Goal: Use online tool/utility: Utilize a website feature to perform a specific function

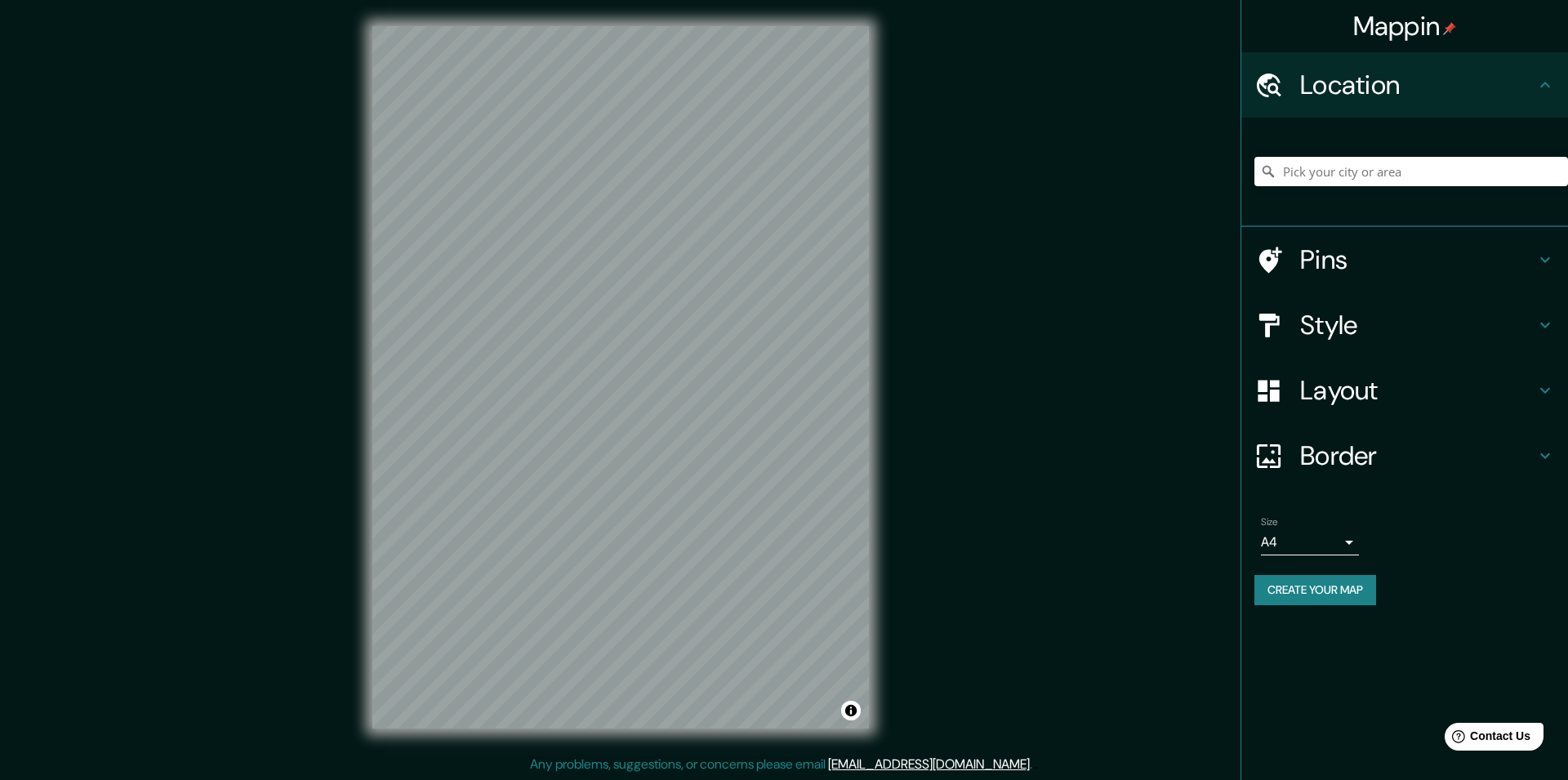
click at [1350, 177] on input "Pick your city or area" at bounding box center [1411, 171] width 314 height 29
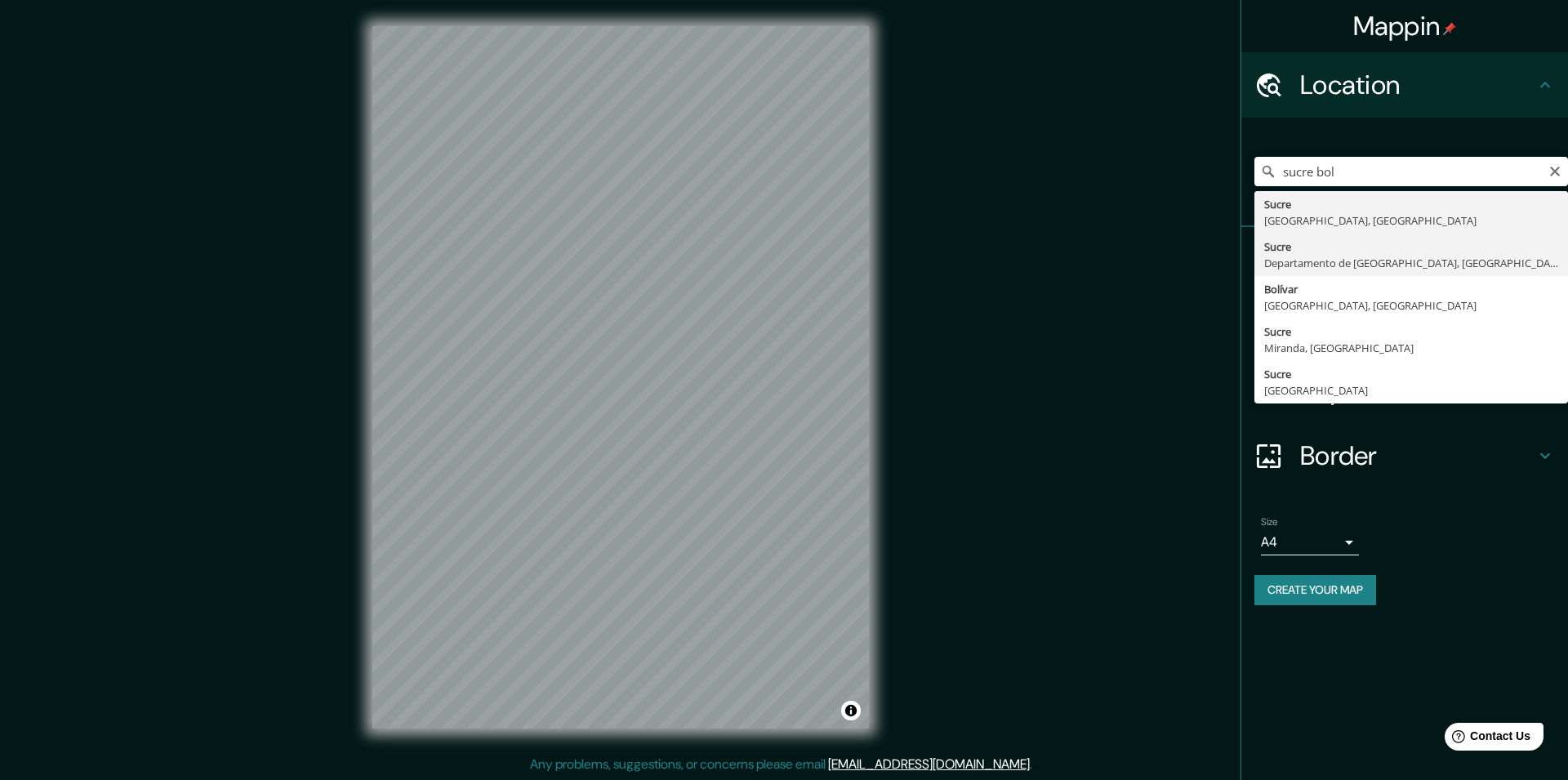
type input "[GEOGRAPHIC_DATA], Departamento de [GEOGRAPHIC_DATA], [GEOGRAPHIC_DATA]"
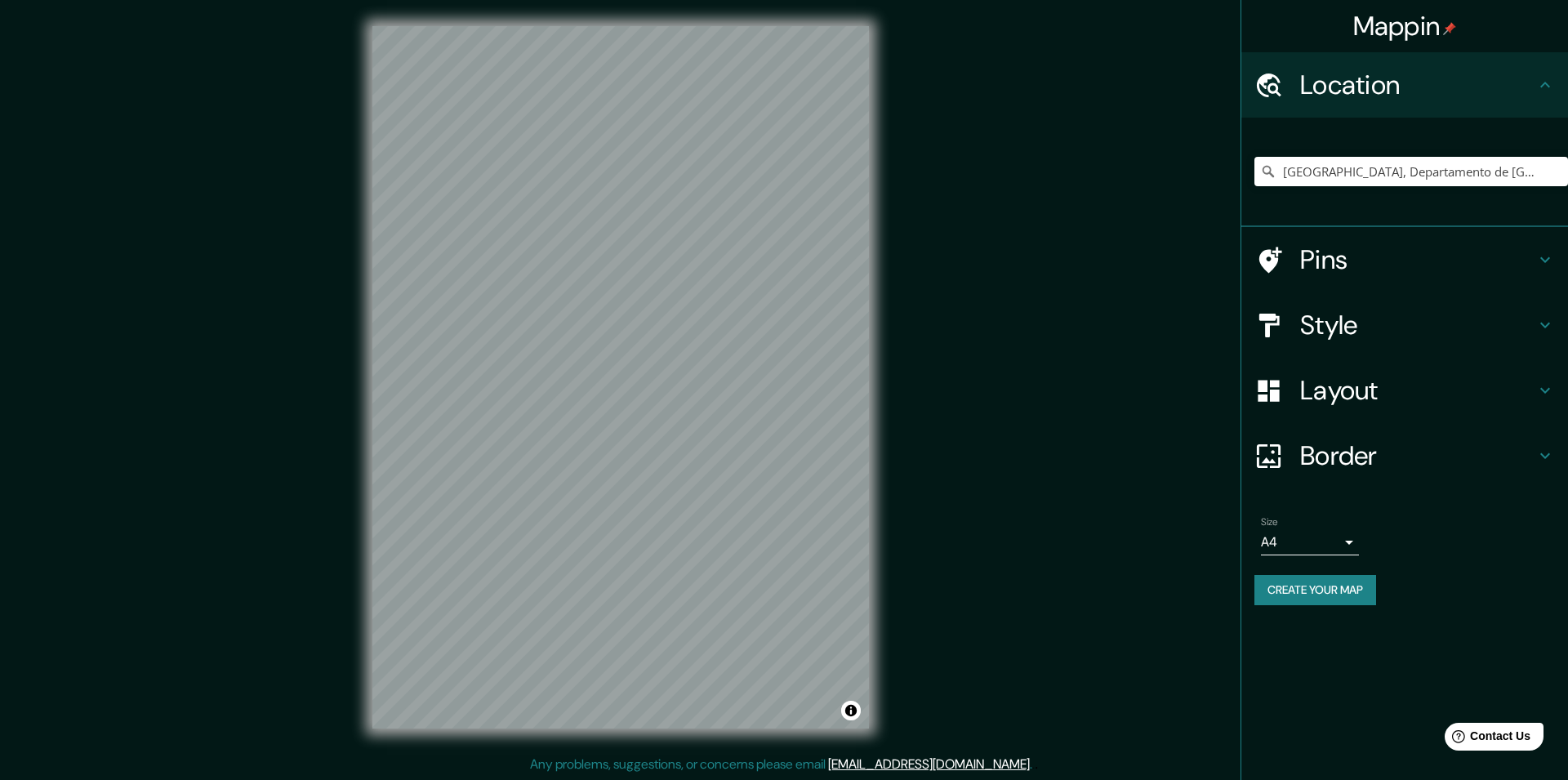
scroll to position [1, 0]
click at [1554, 397] on div "Layout" at bounding box center [1405, 390] width 327 height 65
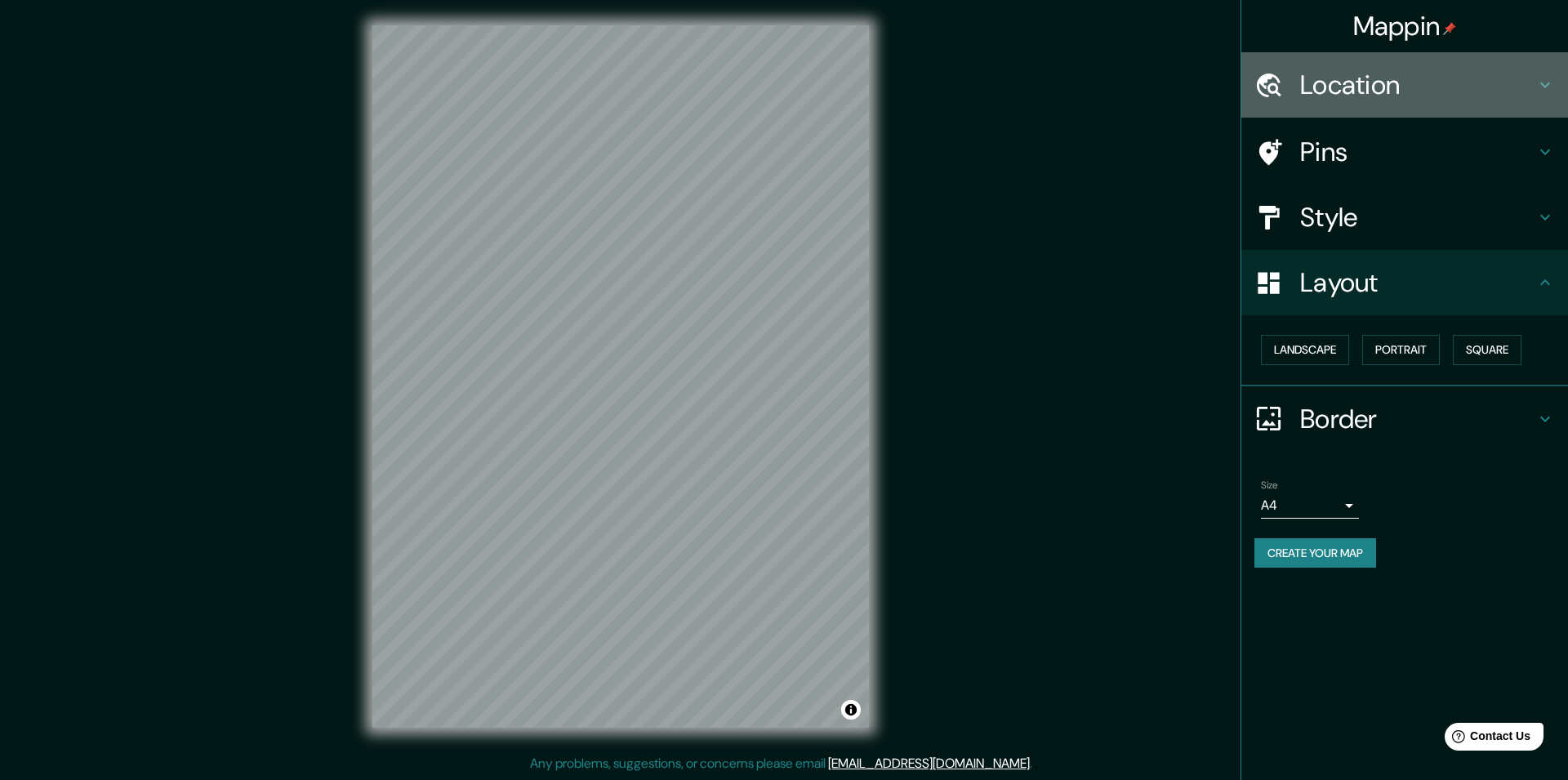
click at [1552, 91] on icon at bounding box center [1545, 85] width 20 height 20
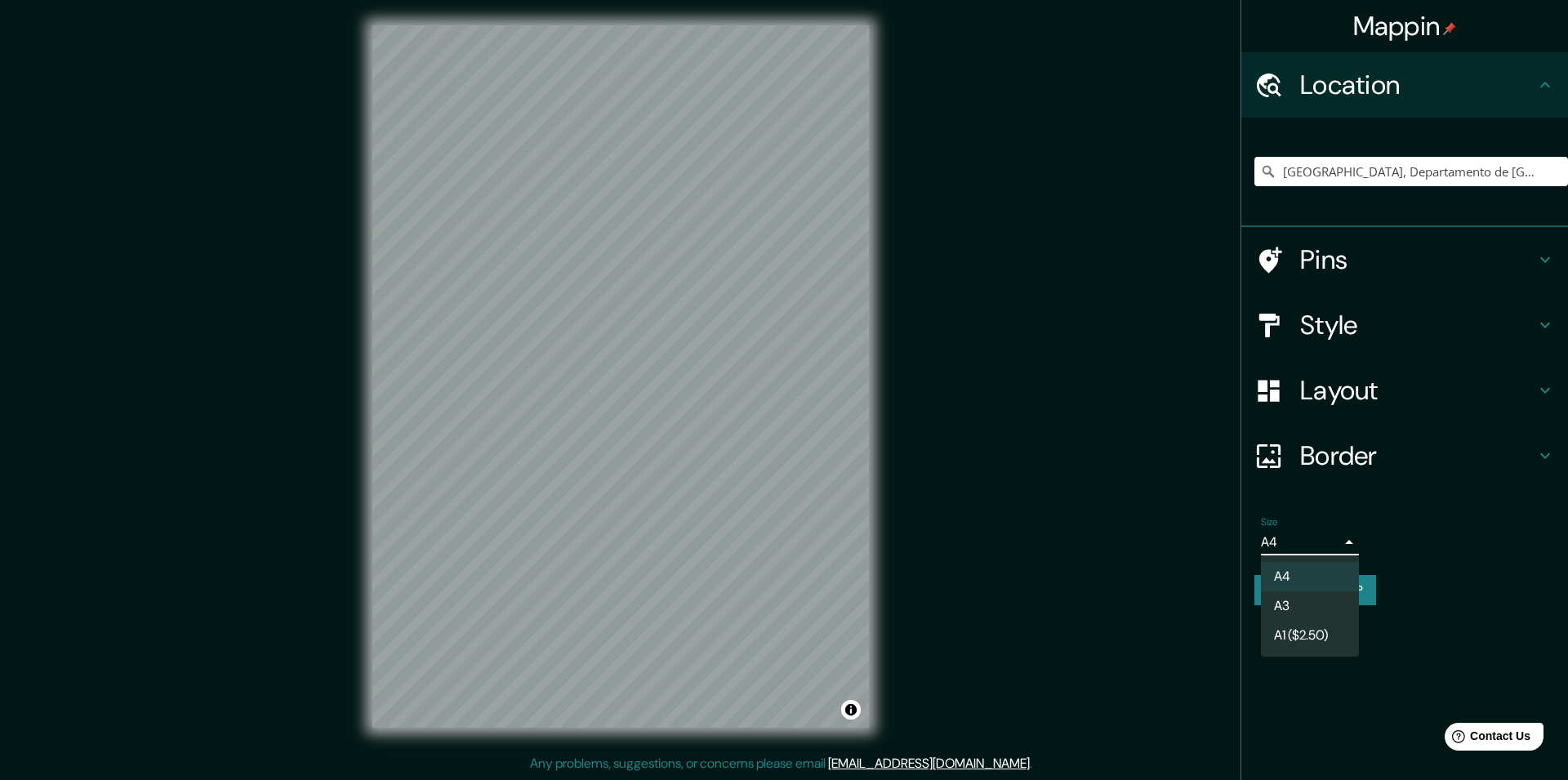
click at [1345, 547] on body "Mappin Location [GEOGRAPHIC_DATA], [GEOGRAPHIC_DATA], [GEOGRAPHIC_DATA] Pins St…" at bounding box center [784, 389] width 1568 height 780
click at [1545, 264] on div at bounding box center [784, 390] width 1568 height 780
click at [1554, 263] on div "Pins" at bounding box center [1405, 259] width 327 height 65
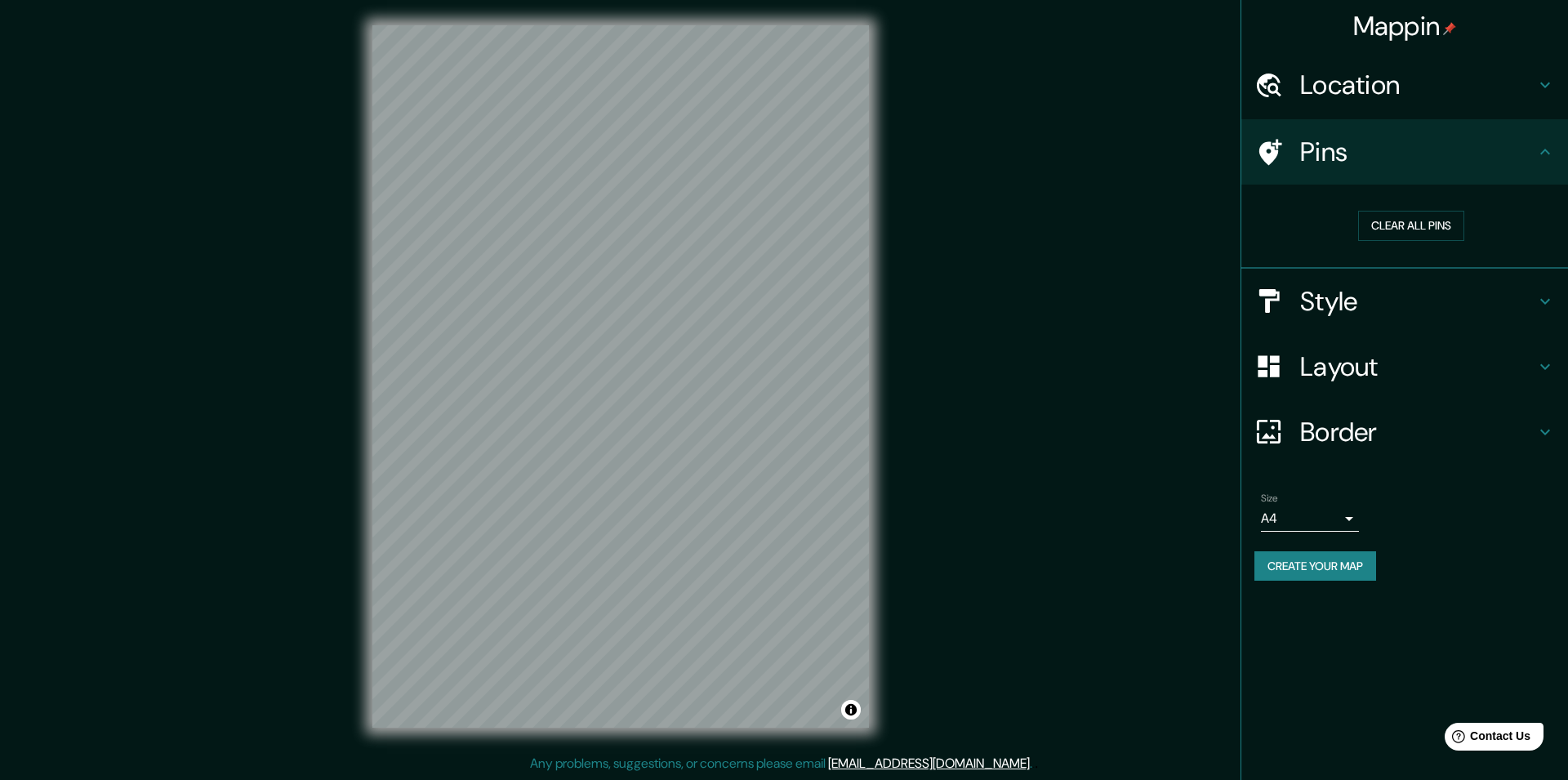
click at [1546, 294] on icon at bounding box center [1545, 301] width 20 height 20
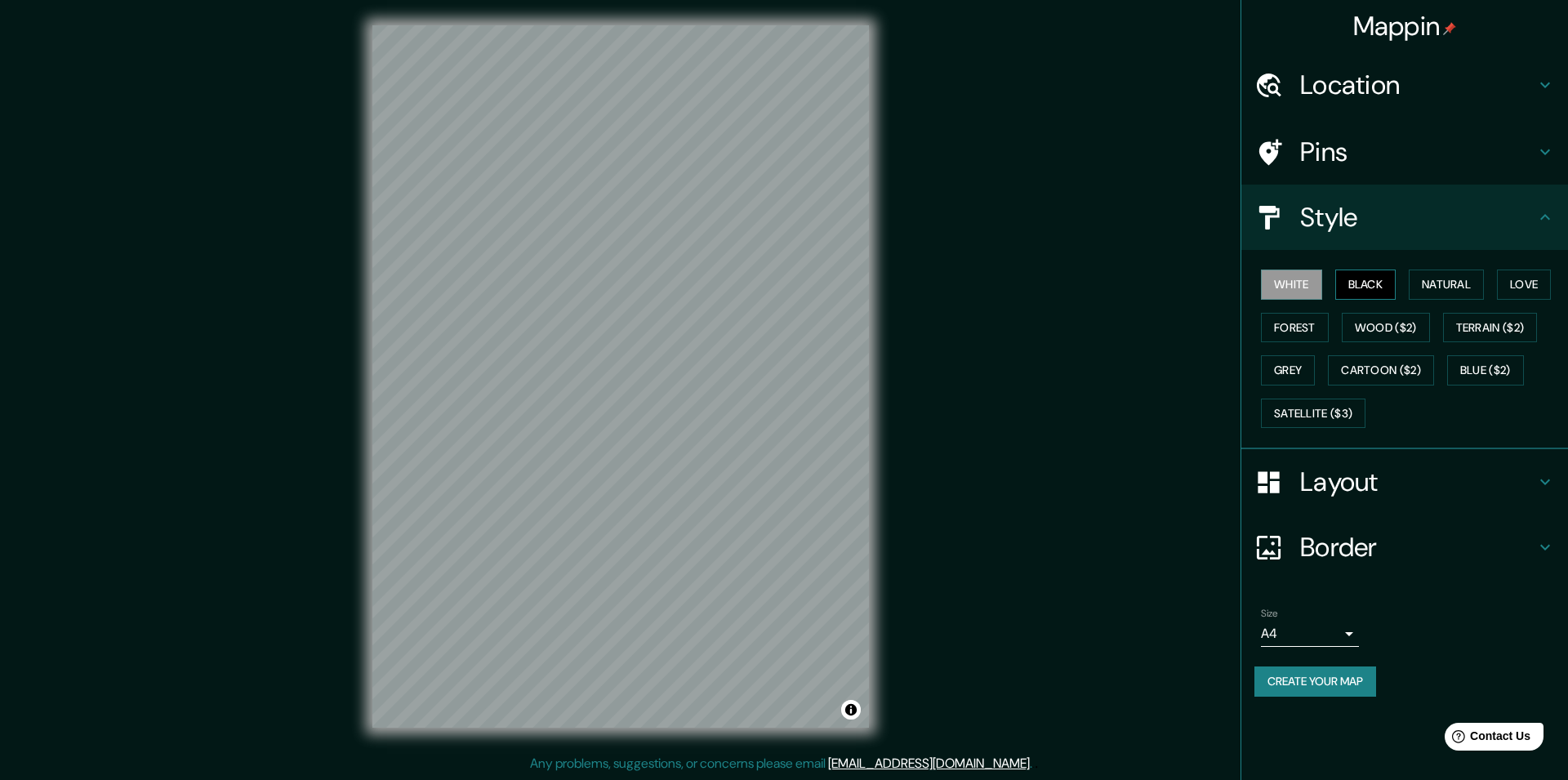
click at [1373, 283] on button "Black" at bounding box center [1366, 284] width 62 height 30
click at [1420, 283] on button "Natural" at bounding box center [1447, 284] width 75 height 30
click at [1497, 282] on div "White Black Natural Love Forest Wood ($2) Terrain ($2) Grey Cartoon ($2) Blue (…" at bounding box center [1411, 348] width 314 height 171
click at [1518, 283] on button "Love" at bounding box center [1524, 284] width 54 height 30
click at [1284, 335] on button "Forest" at bounding box center [1294, 328] width 68 height 30
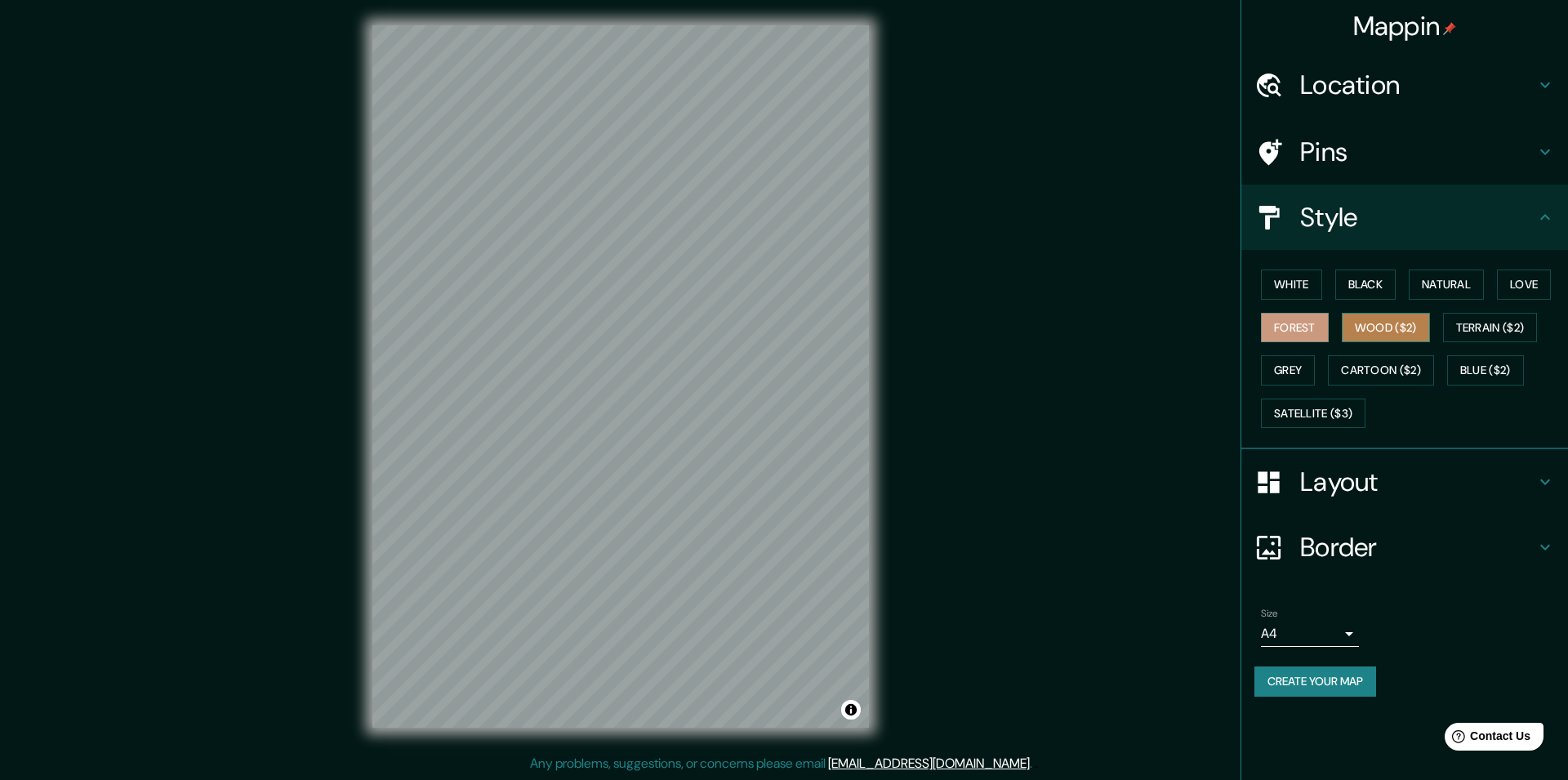
click at [1387, 334] on button "Wood ($2)" at bounding box center [1385, 328] width 88 height 30
click at [1509, 336] on button "Terrain ($2)" at bounding box center [1490, 328] width 95 height 30
click at [1405, 325] on button "Wood ($2)" at bounding box center [1385, 328] width 88 height 30
click at [1295, 372] on button "Grey" at bounding box center [1287, 369] width 54 height 30
click at [1307, 407] on button "Satellite ($3)" at bounding box center [1313, 413] width 104 height 30
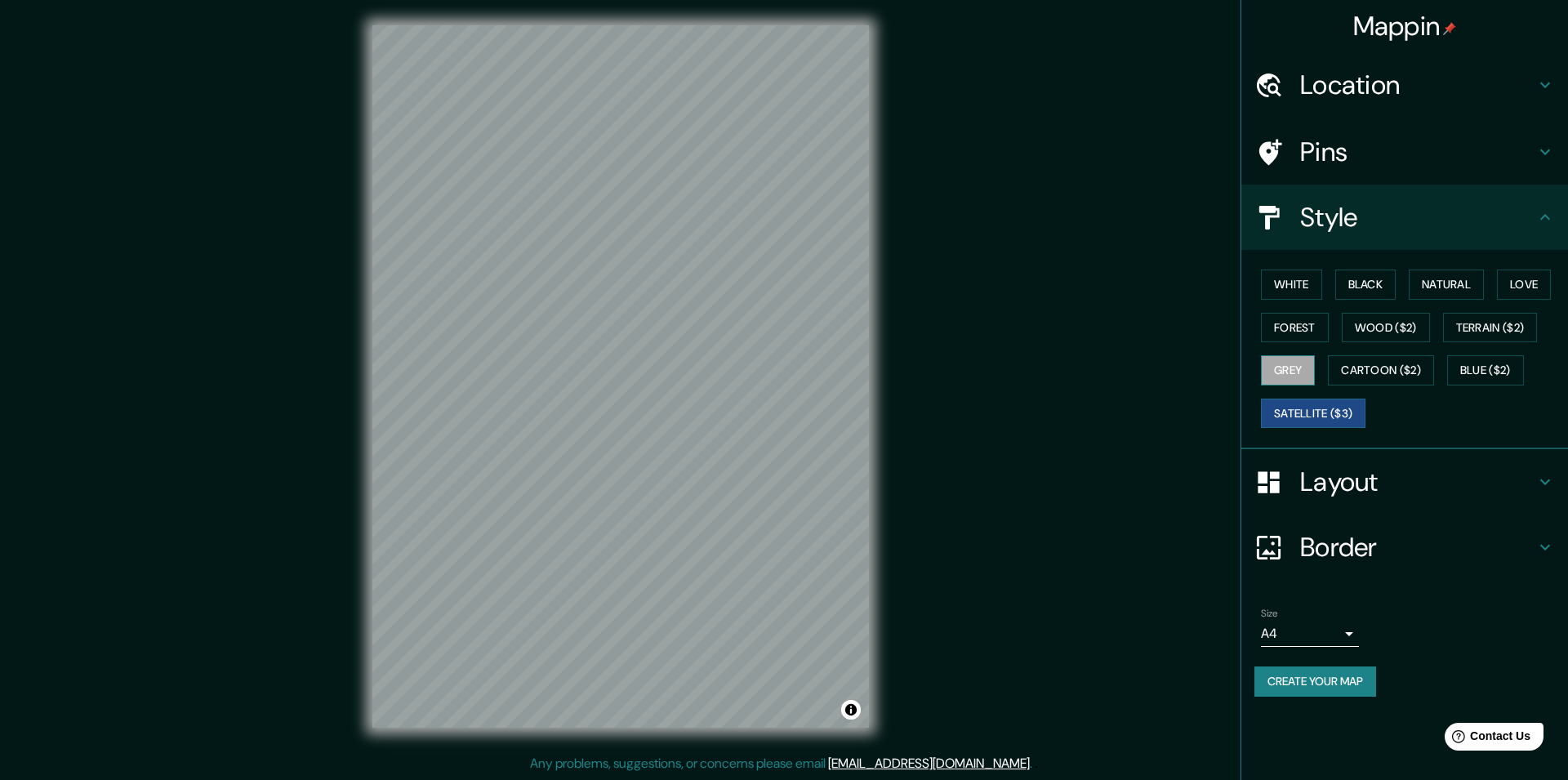
click at [1293, 377] on button "Grey" at bounding box center [1287, 369] width 54 height 30
click at [1305, 284] on button "White" at bounding box center [1292, 284] width 62 height 30
click at [1305, 364] on button "Grey" at bounding box center [1287, 369] width 54 height 30
click at [1324, 402] on button "Satellite ($3)" at bounding box center [1313, 413] width 104 height 30
click at [1298, 366] on button "Grey" at bounding box center [1287, 369] width 54 height 30
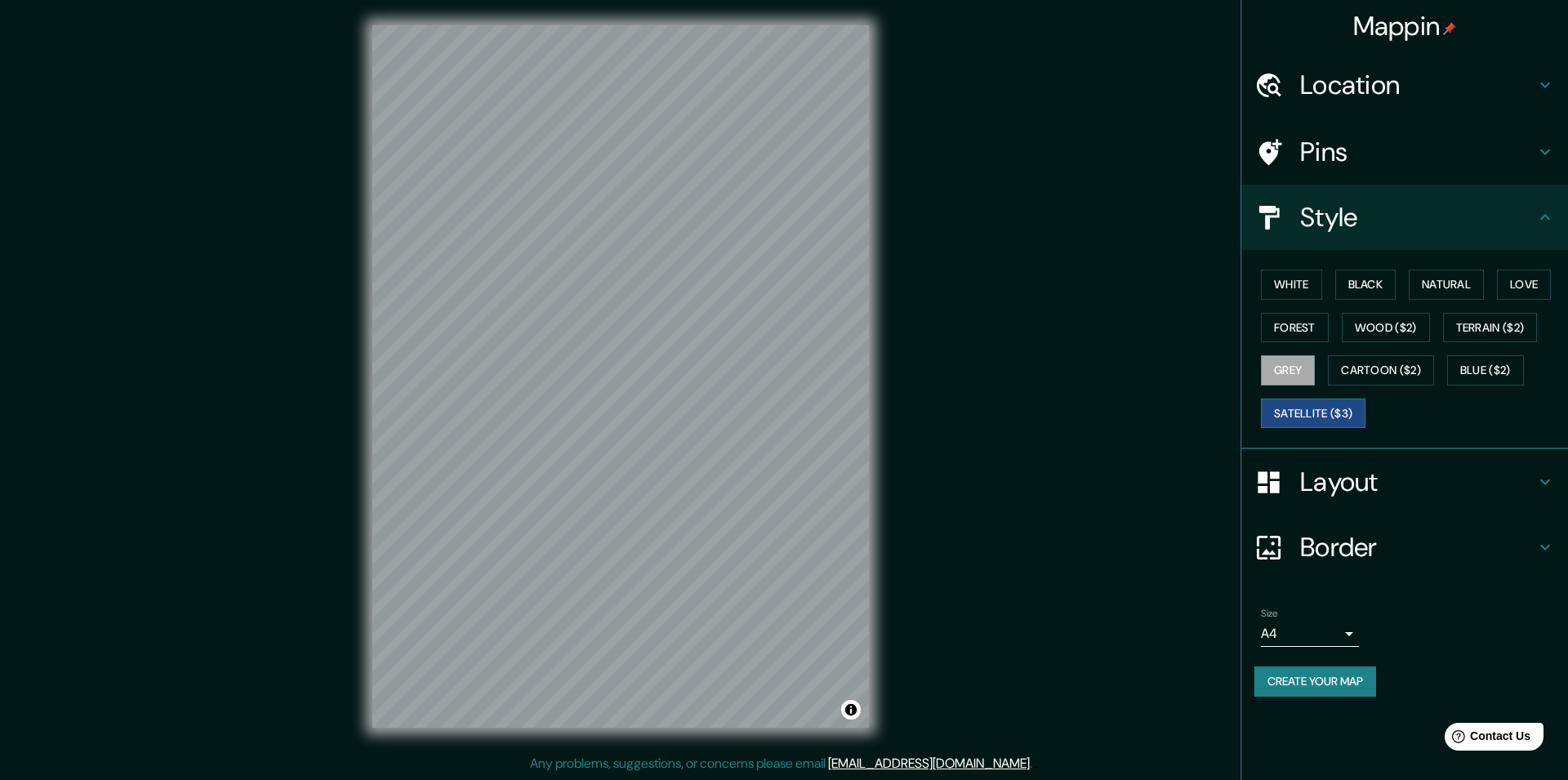
click at [1311, 410] on button "Satellite ($3)" at bounding box center [1313, 413] width 104 height 30
click at [1298, 368] on button "Grey" at bounding box center [1287, 369] width 54 height 30
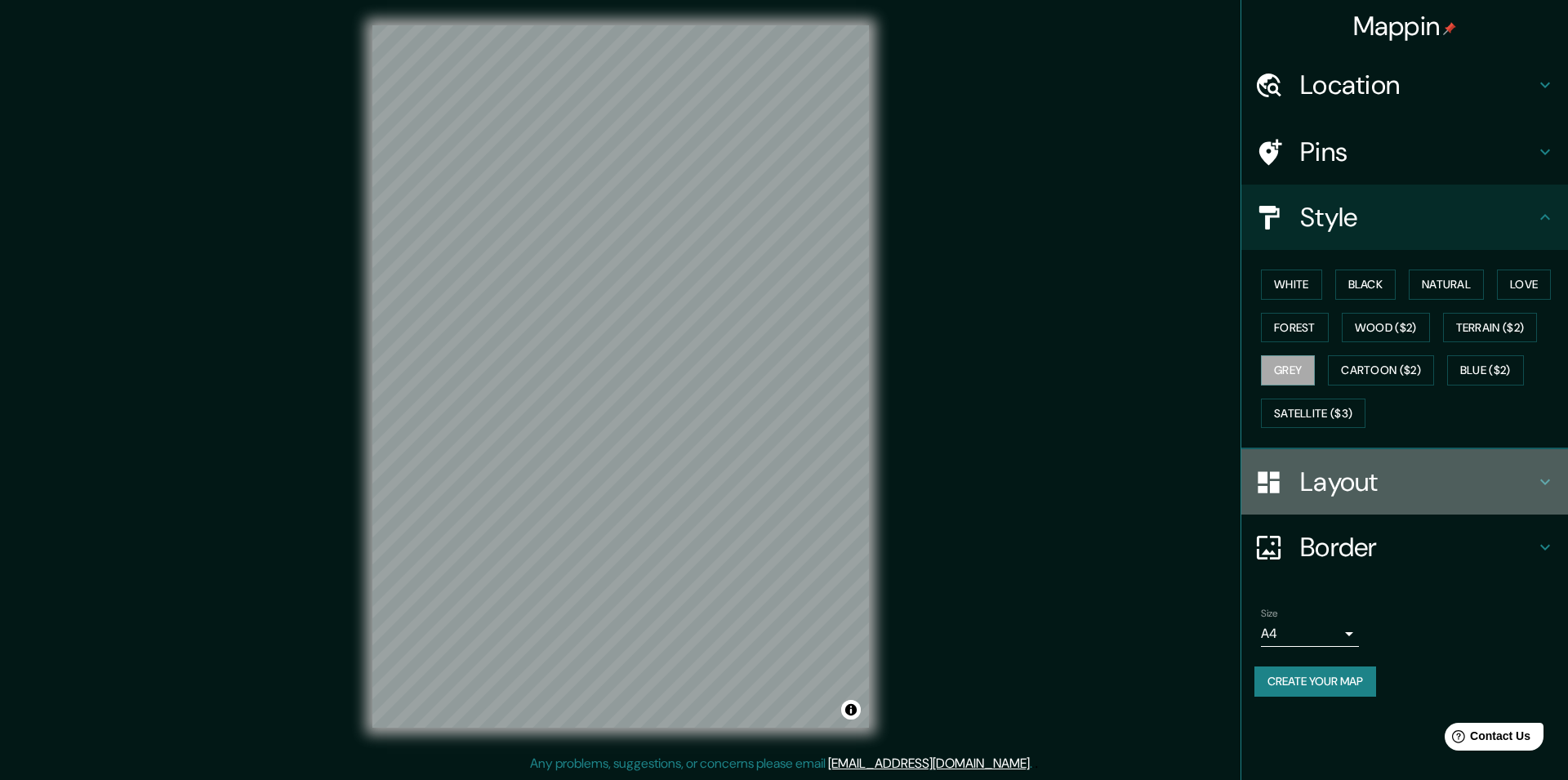
click at [1382, 480] on h4 "Layout" at bounding box center [1417, 482] width 235 height 32
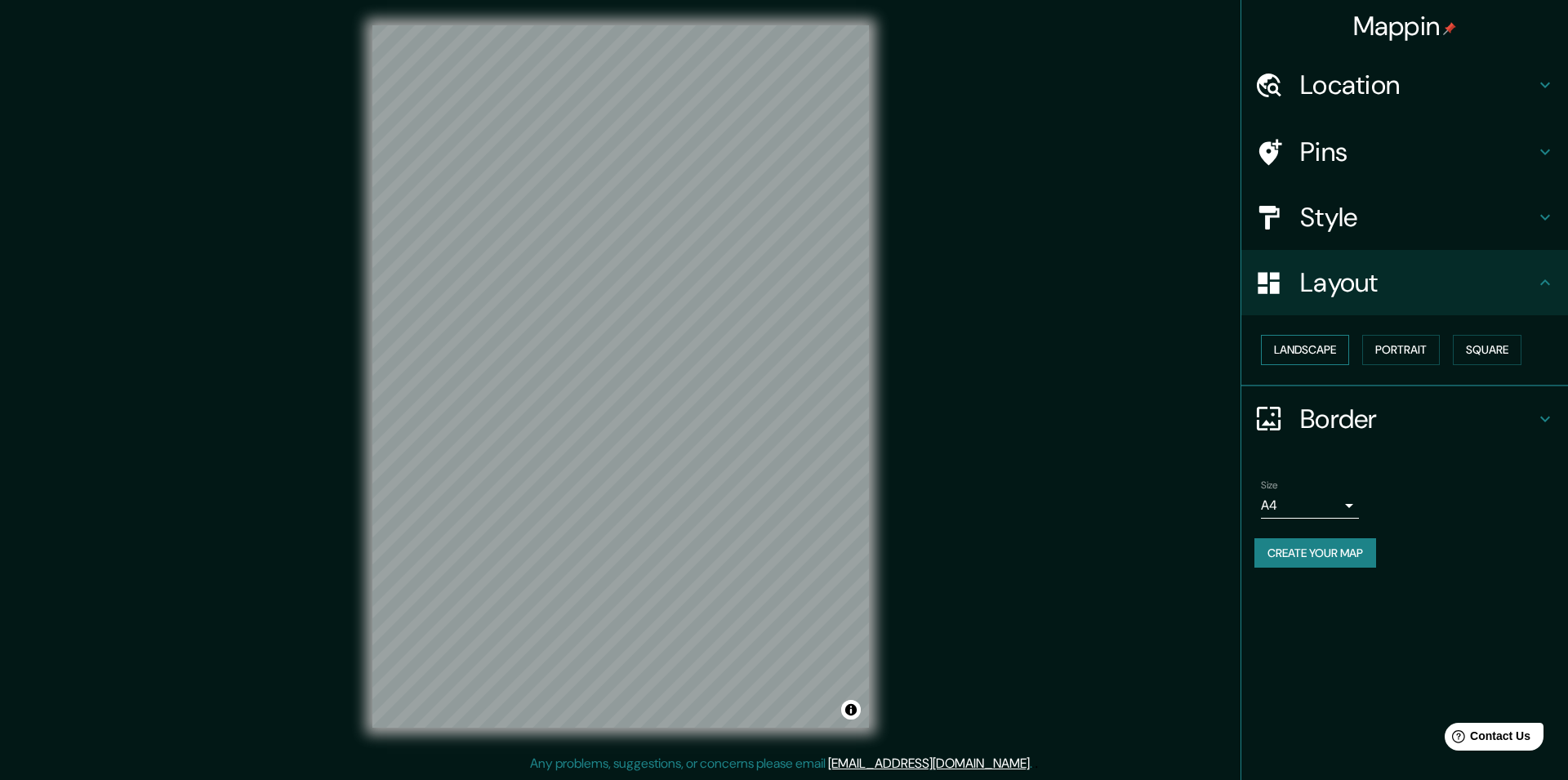
click at [1327, 352] on button "Landscape" at bounding box center [1305, 349] width 88 height 30
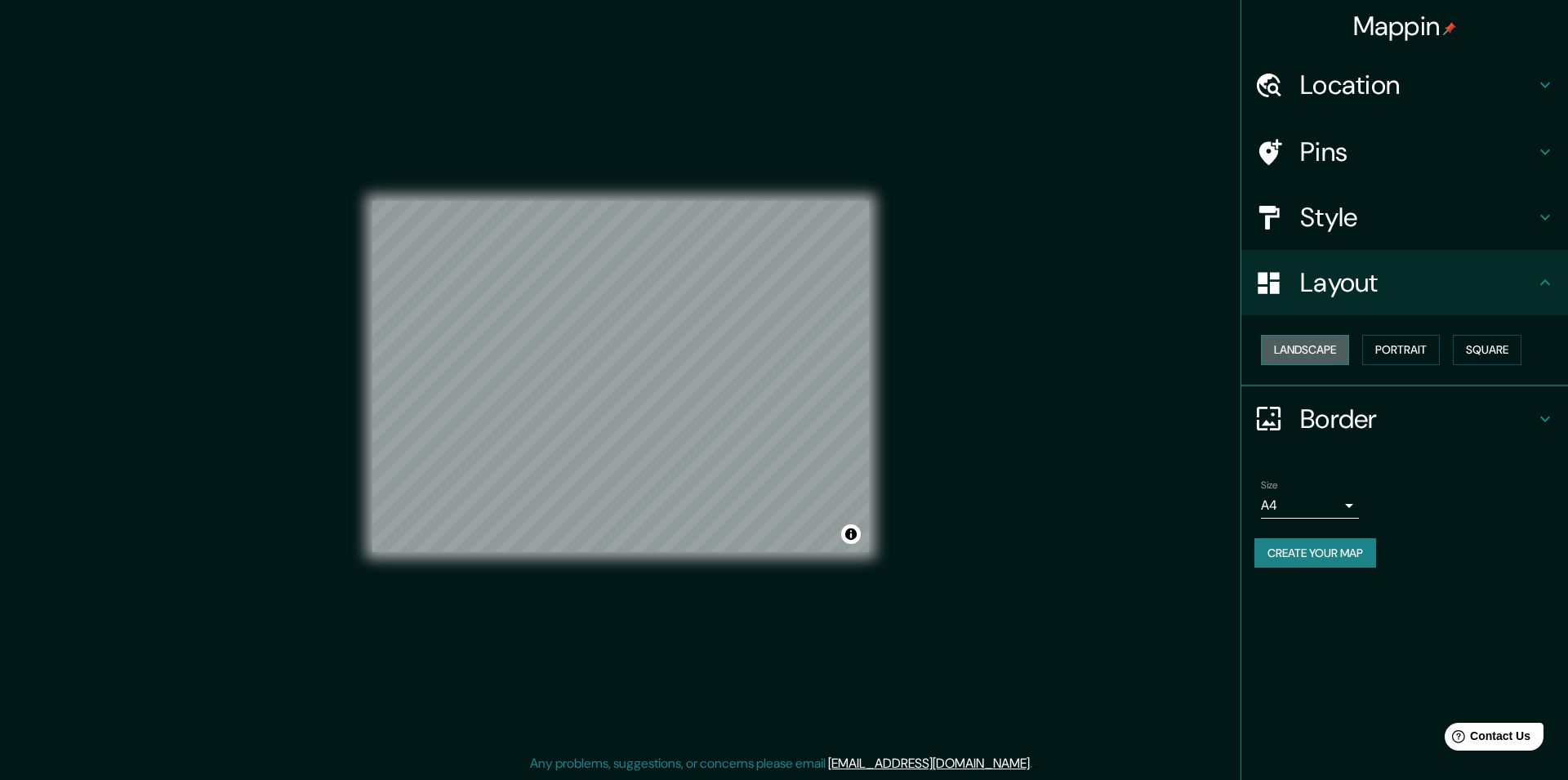
click at [1328, 352] on button "Landscape" at bounding box center [1305, 349] width 88 height 30
click at [1393, 350] on button "Portrait" at bounding box center [1400, 349] width 78 height 30
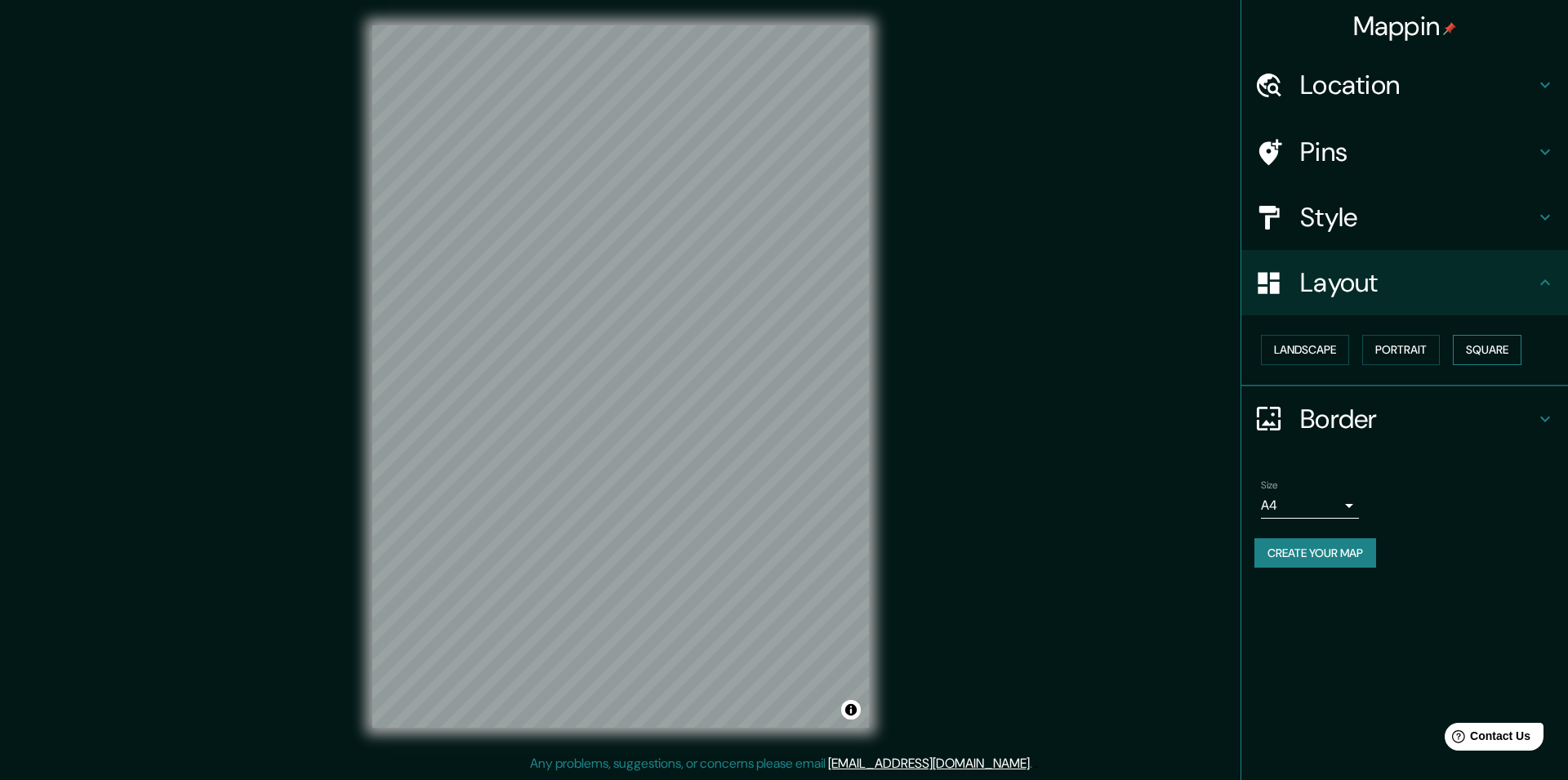
click at [1471, 346] on button "Square" at bounding box center [1487, 349] width 68 height 30
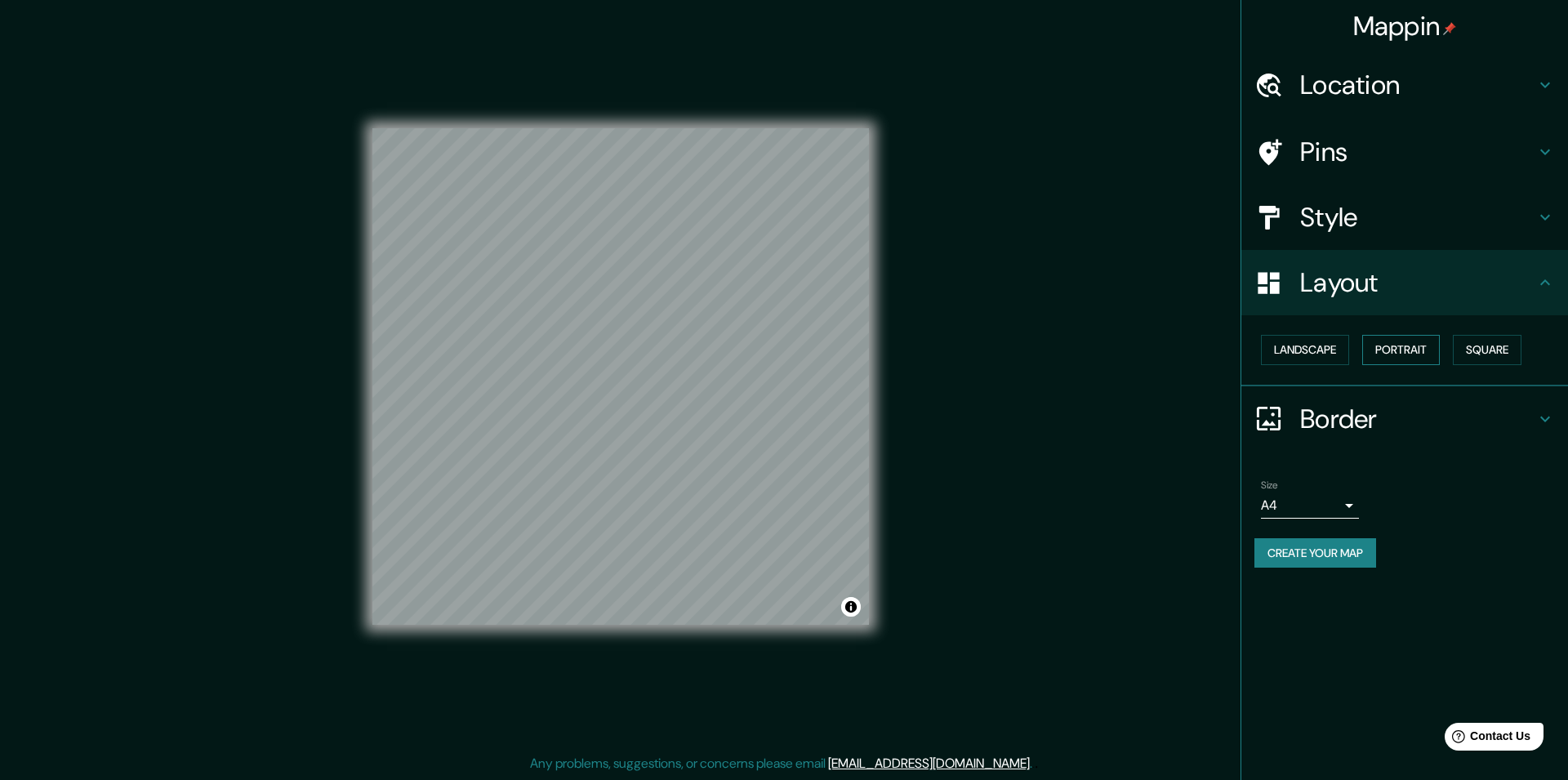
click at [1424, 348] on button "Portrait" at bounding box center [1400, 349] width 78 height 30
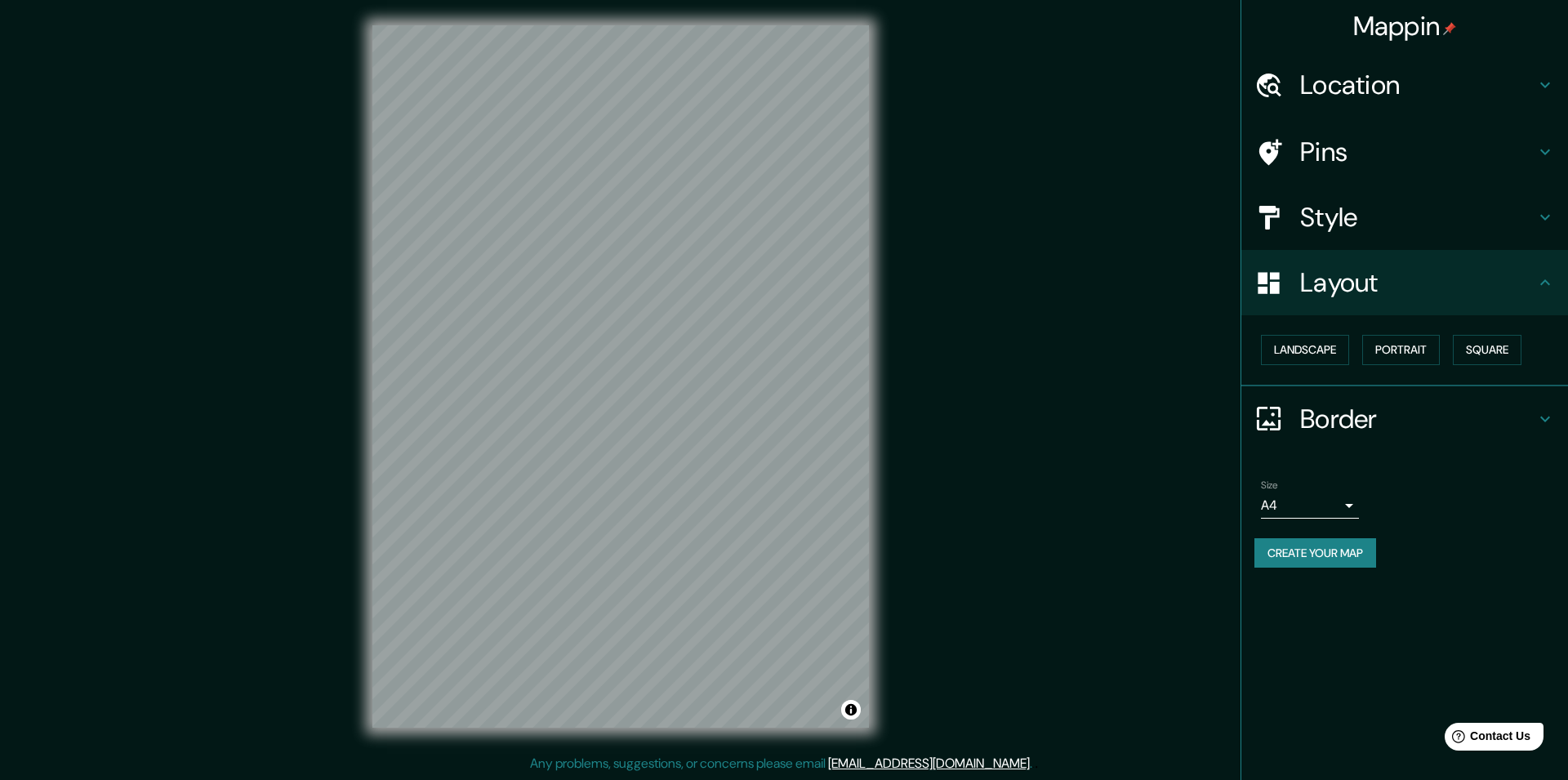
click at [1340, 417] on h4 "Border" at bounding box center [1417, 419] width 235 height 32
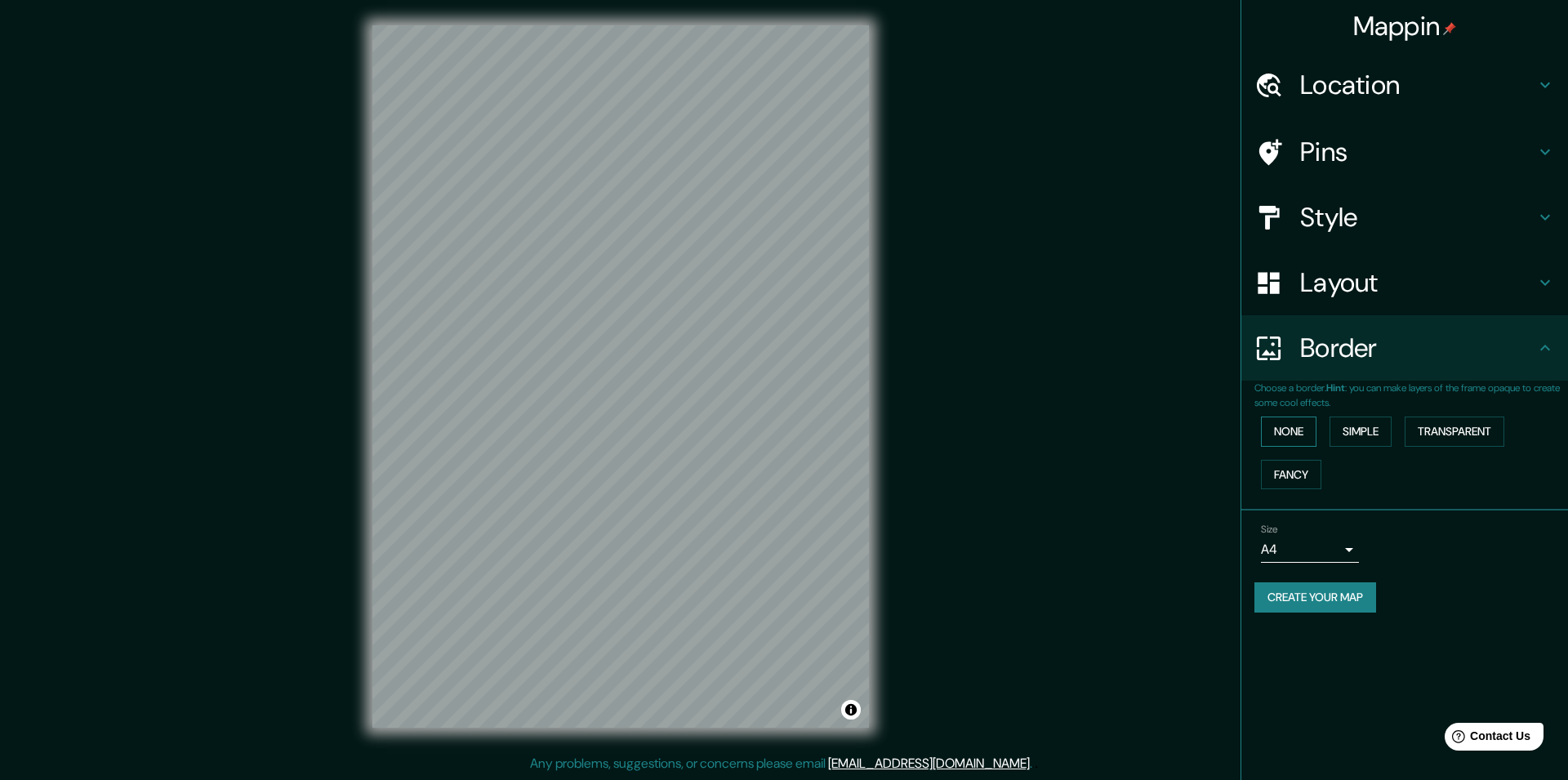
click at [1306, 436] on button "None" at bounding box center [1288, 431] width 56 height 30
click at [1307, 435] on button "None" at bounding box center [1288, 431] width 56 height 30
click at [1366, 423] on button "Simple" at bounding box center [1360, 431] width 62 height 30
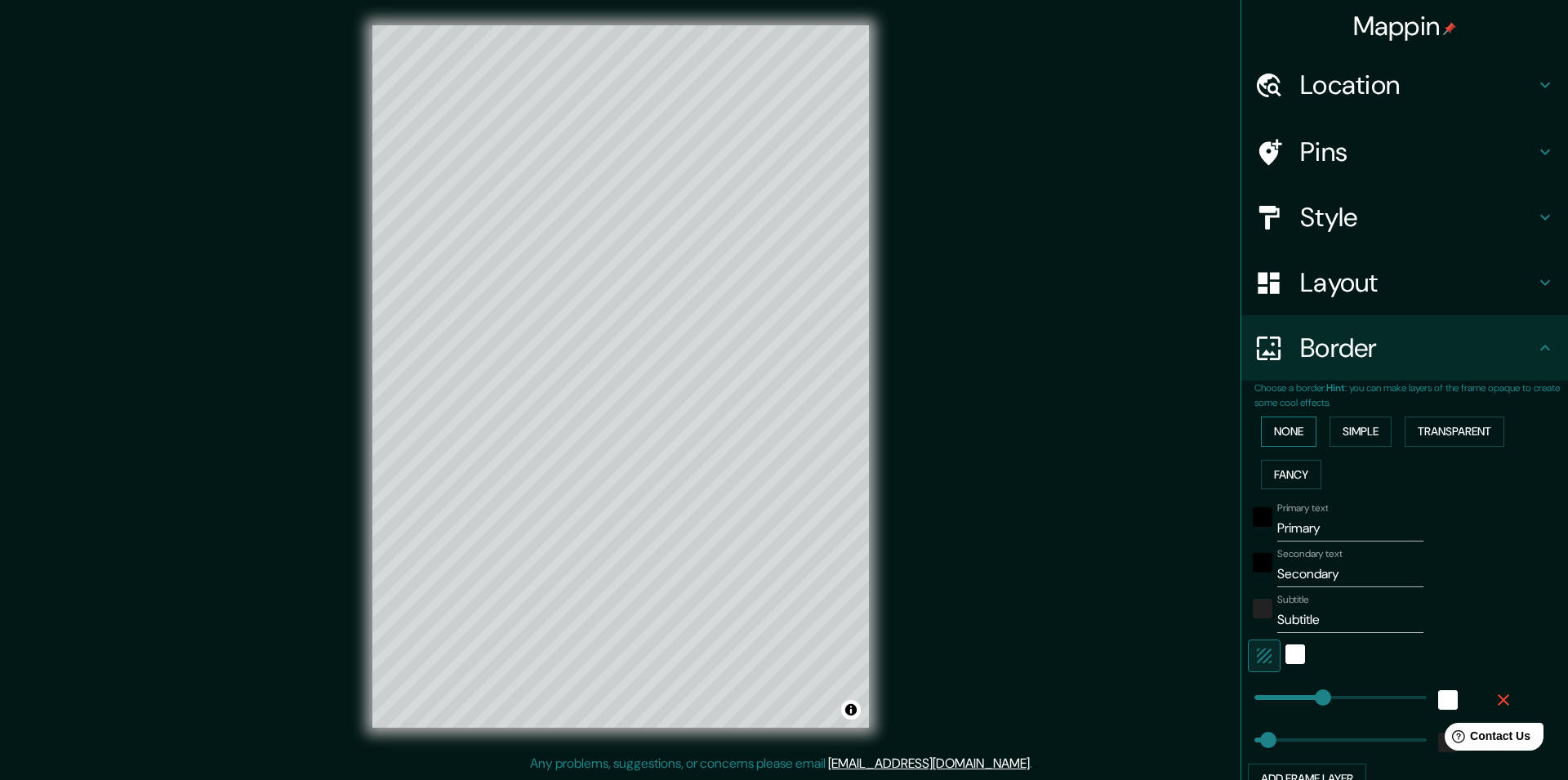
click at [1287, 429] on button "None" at bounding box center [1288, 431] width 56 height 30
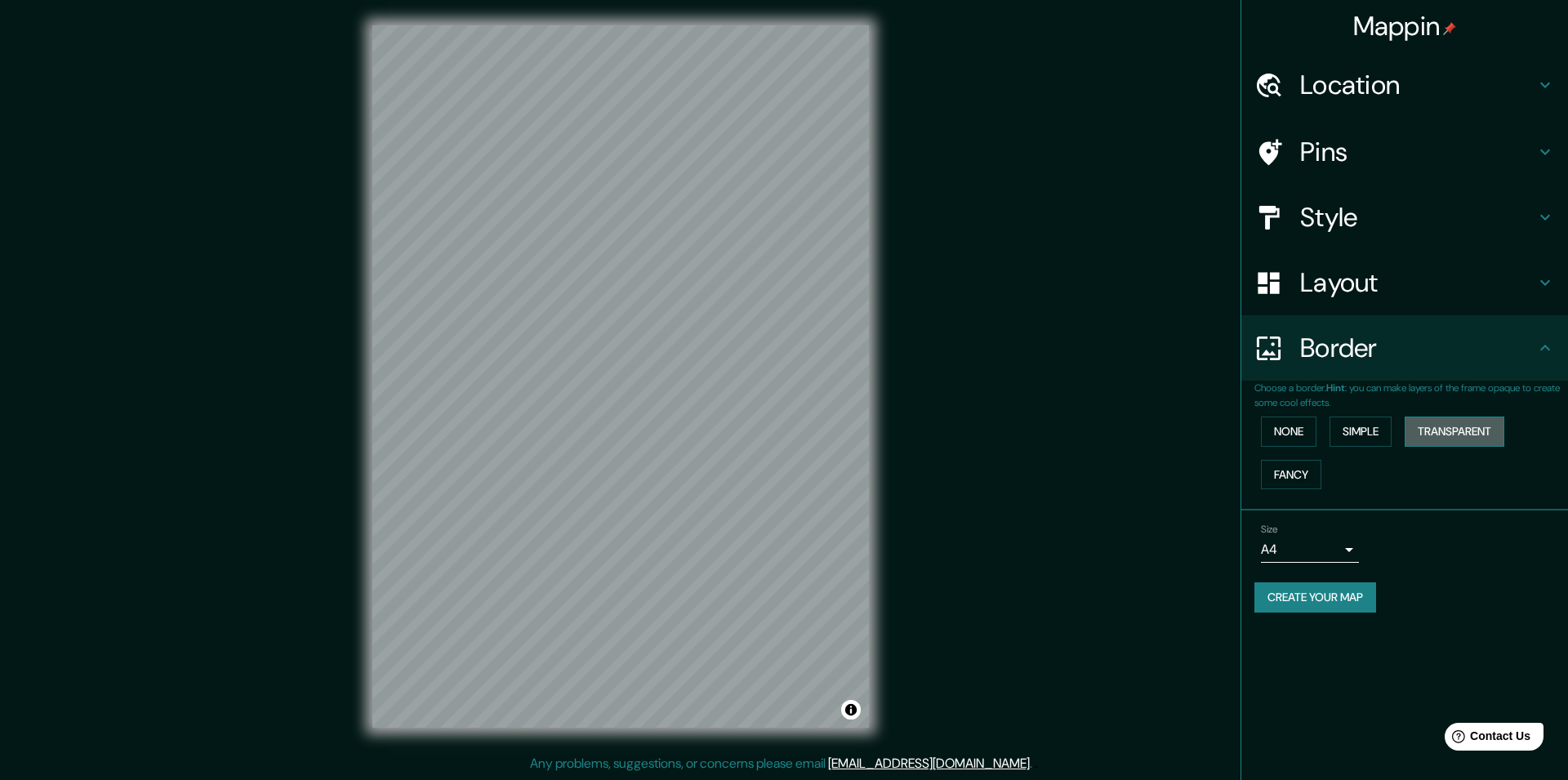
click at [1432, 424] on button "Transparent" at bounding box center [1454, 431] width 99 height 30
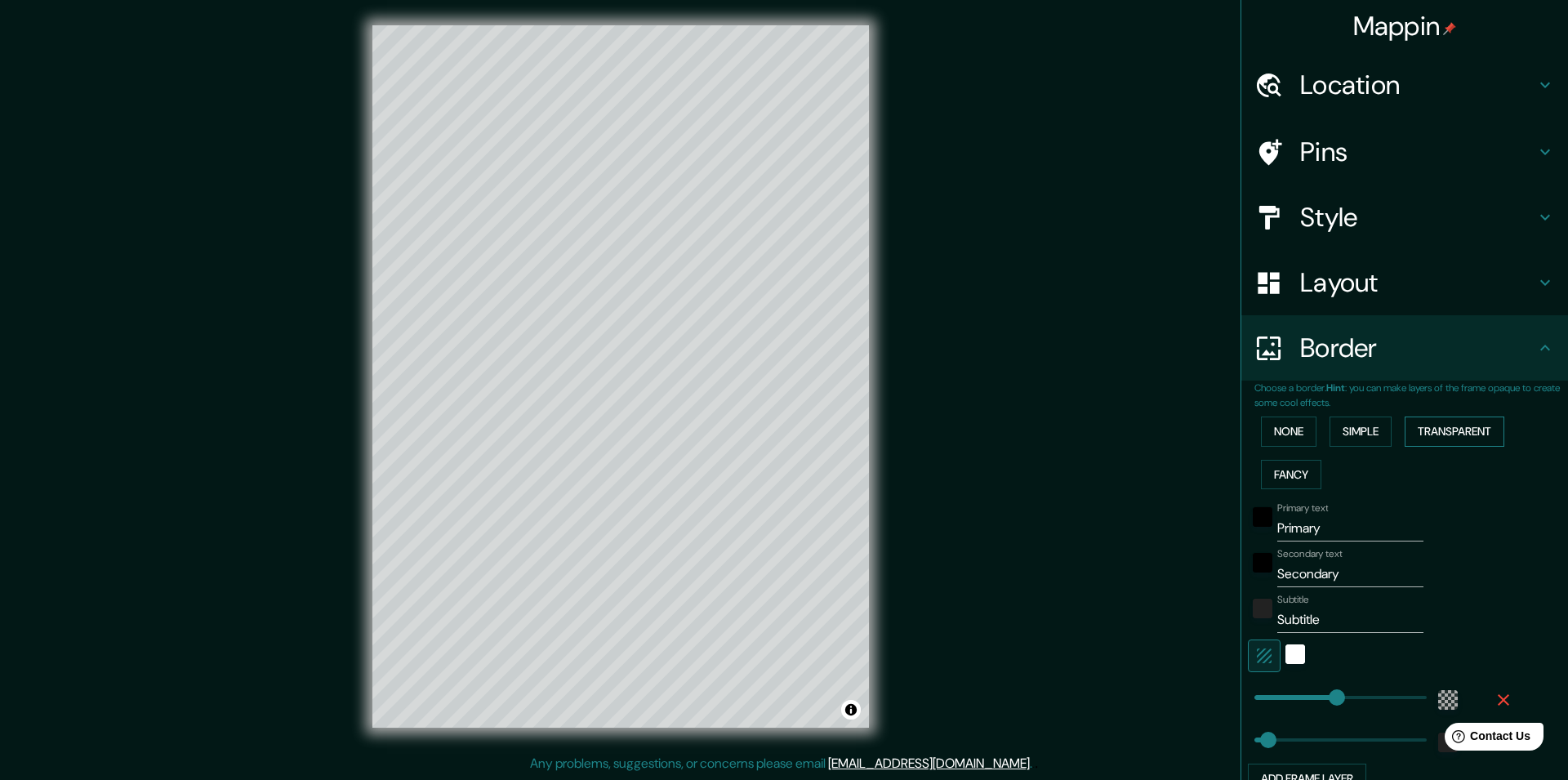
click at [1432, 424] on button "Transparent" at bounding box center [1454, 431] width 99 height 30
type input "292"
type input "49"
click at [1293, 470] on button "Fancy" at bounding box center [1291, 474] width 61 height 30
click at [1288, 430] on button "None" at bounding box center [1288, 431] width 56 height 30
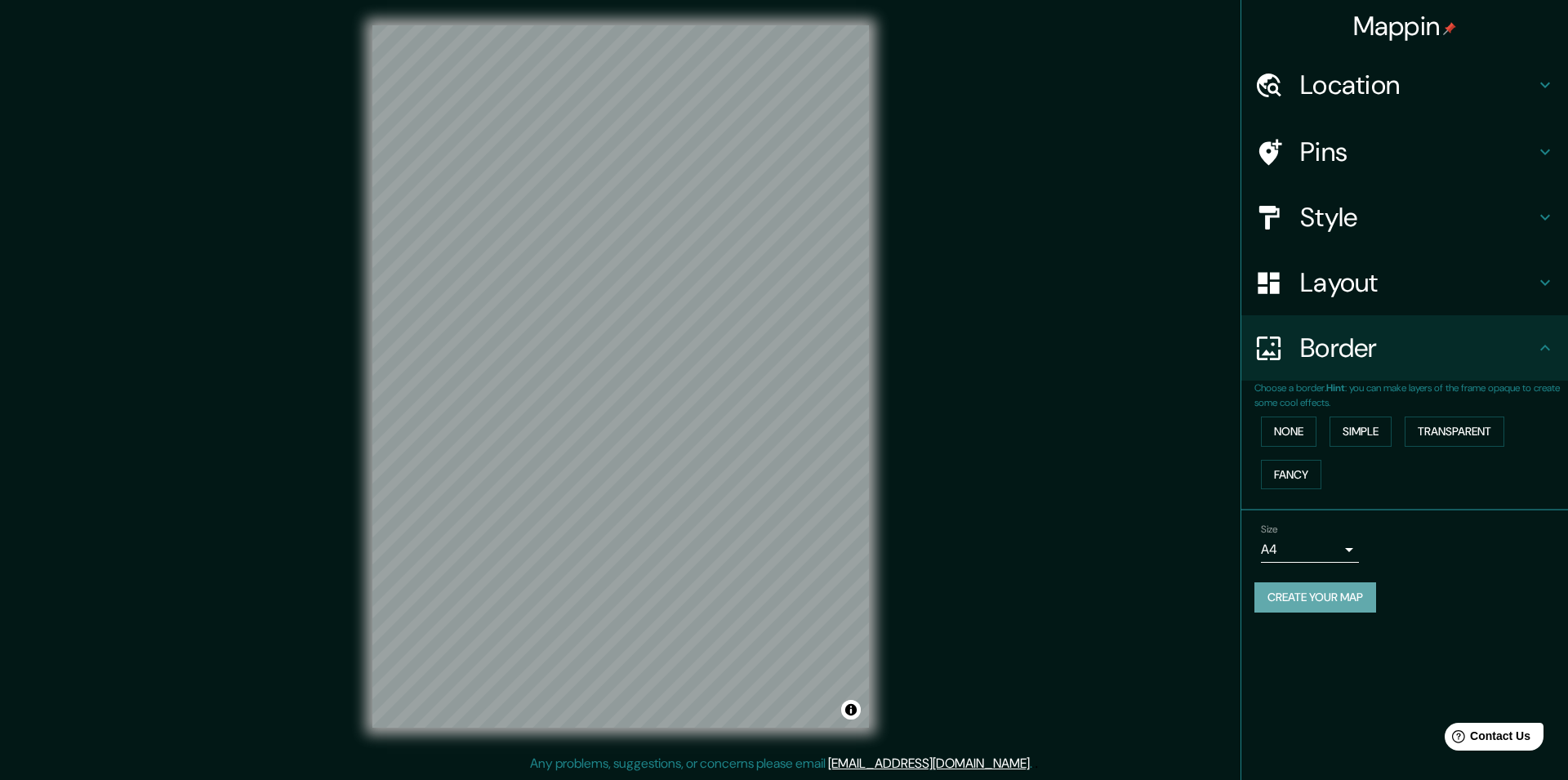
click at [1331, 598] on button "Create your map" at bounding box center [1315, 597] width 121 height 30
click at [850, 710] on button "Toggle attribution" at bounding box center [850, 709] width 20 height 20
click at [1362, 210] on h4 "Style" at bounding box center [1417, 217] width 235 height 32
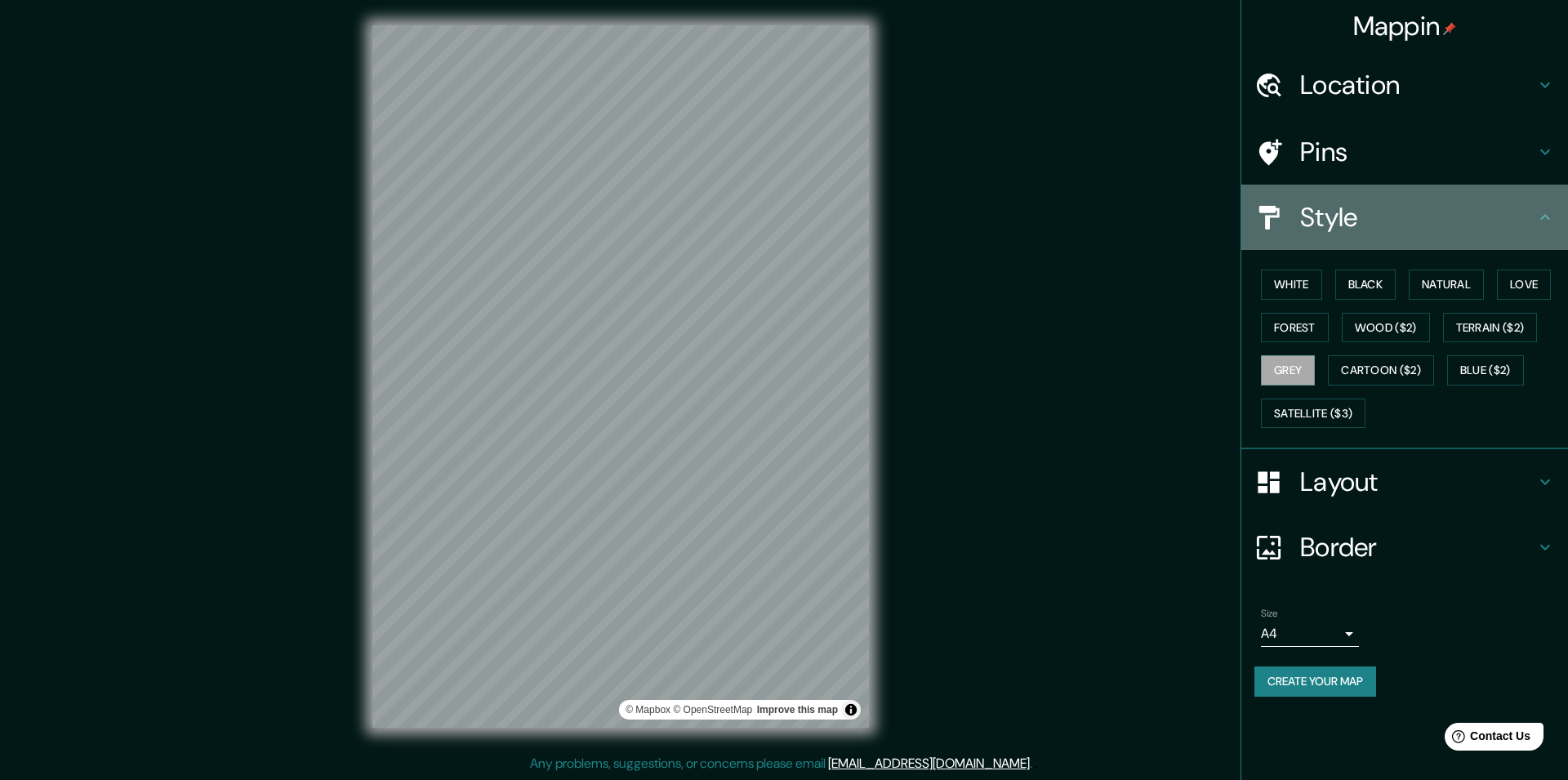
click at [1362, 210] on h4 "Style" at bounding box center [1417, 217] width 235 height 32
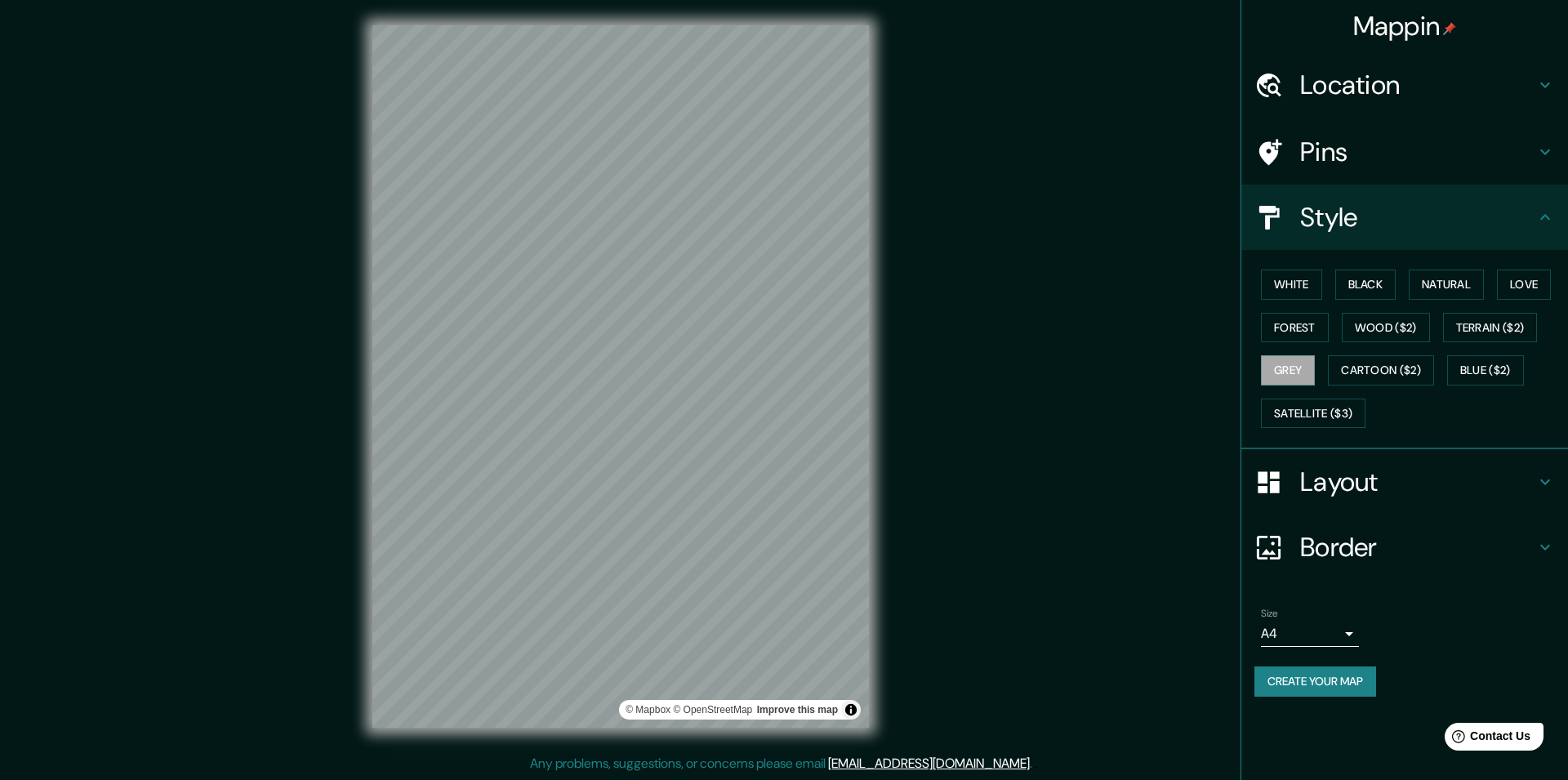
click at [1339, 174] on div "Pins" at bounding box center [1405, 151] width 327 height 65
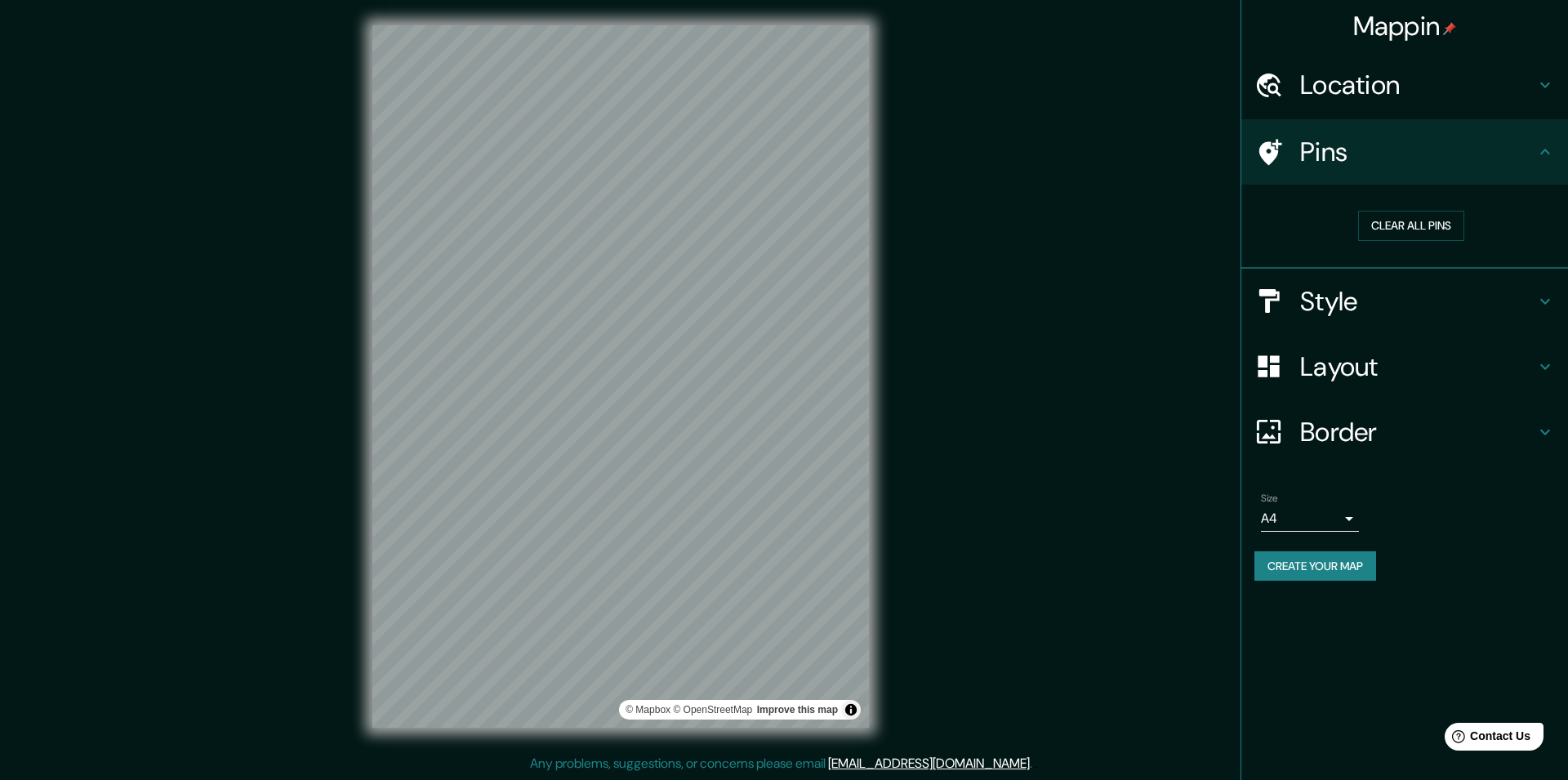
click at [1347, 102] on div "Location" at bounding box center [1405, 85] width 327 height 65
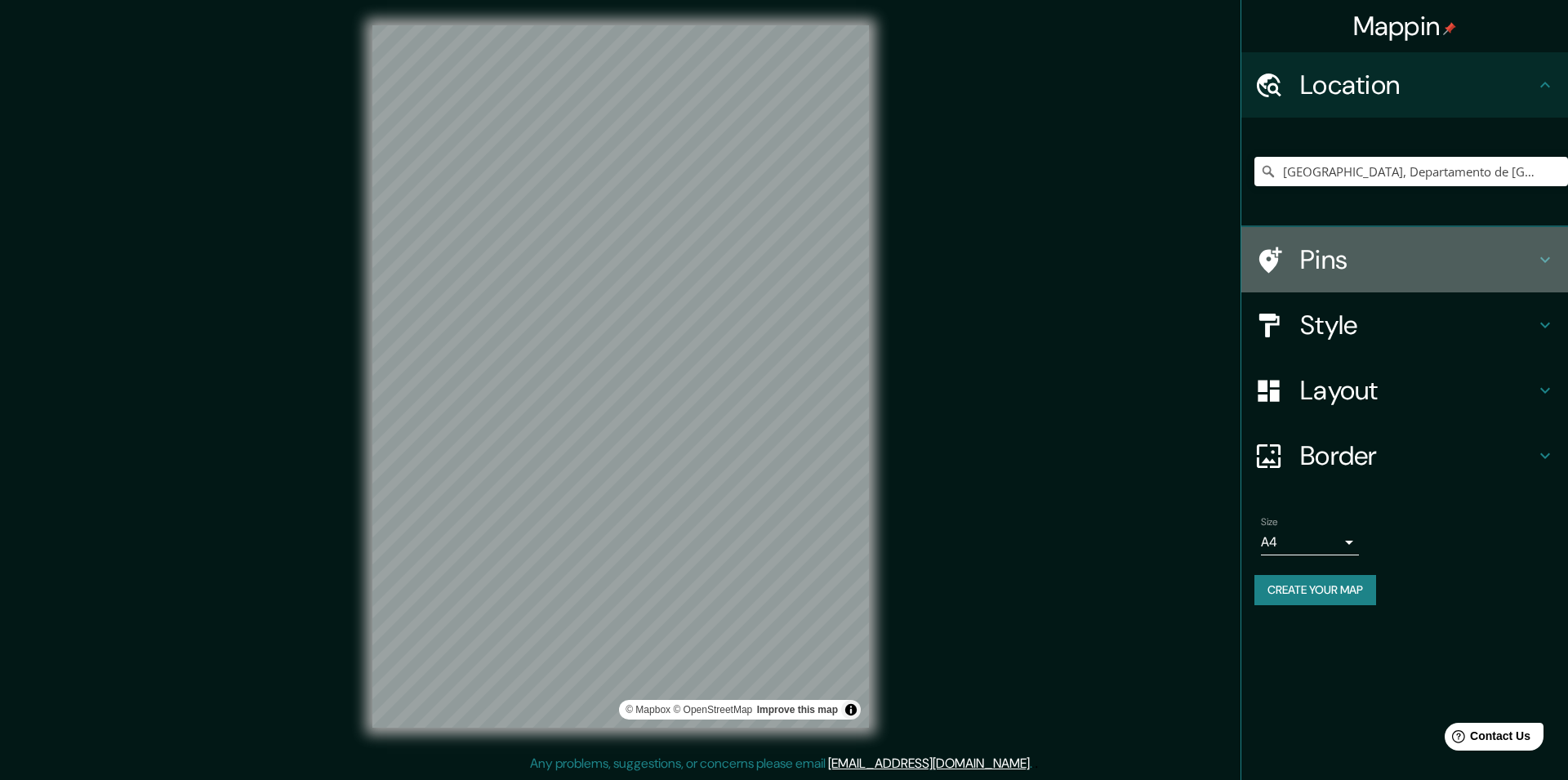
click at [1334, 268] on h4 "Pins" at bounding box center [1417, 259] width 235 height 32
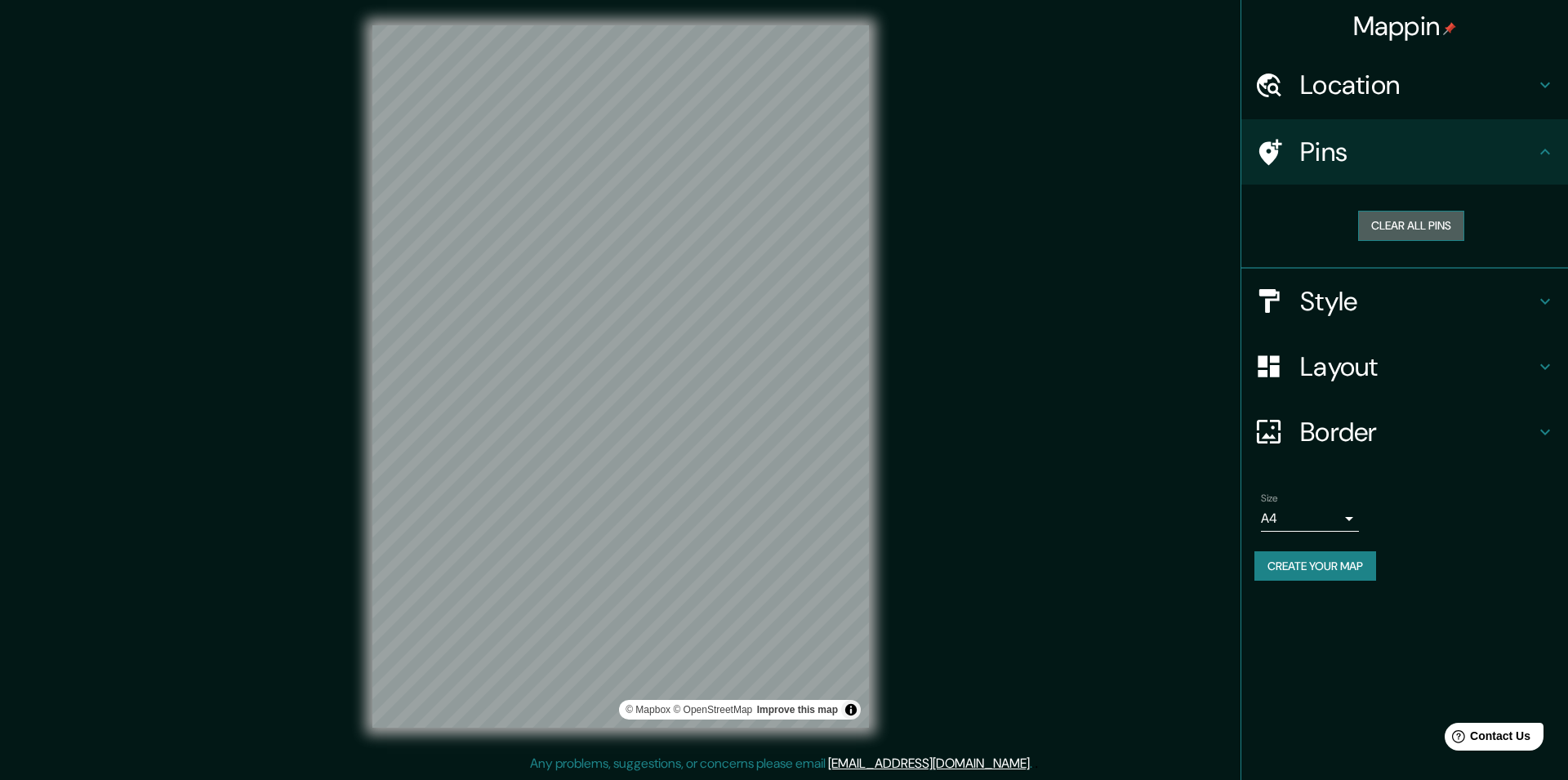
click at [1368, 225] on button "Clear all pins" at bounding box center [1411, 225] width 106 height 30
click at [763, 208] on div at bounding box center [767, 210] width 13 height 13
click at [1363, 228] on button "Clear all pins" at bounding box center [1411, 225] width 106 height 30
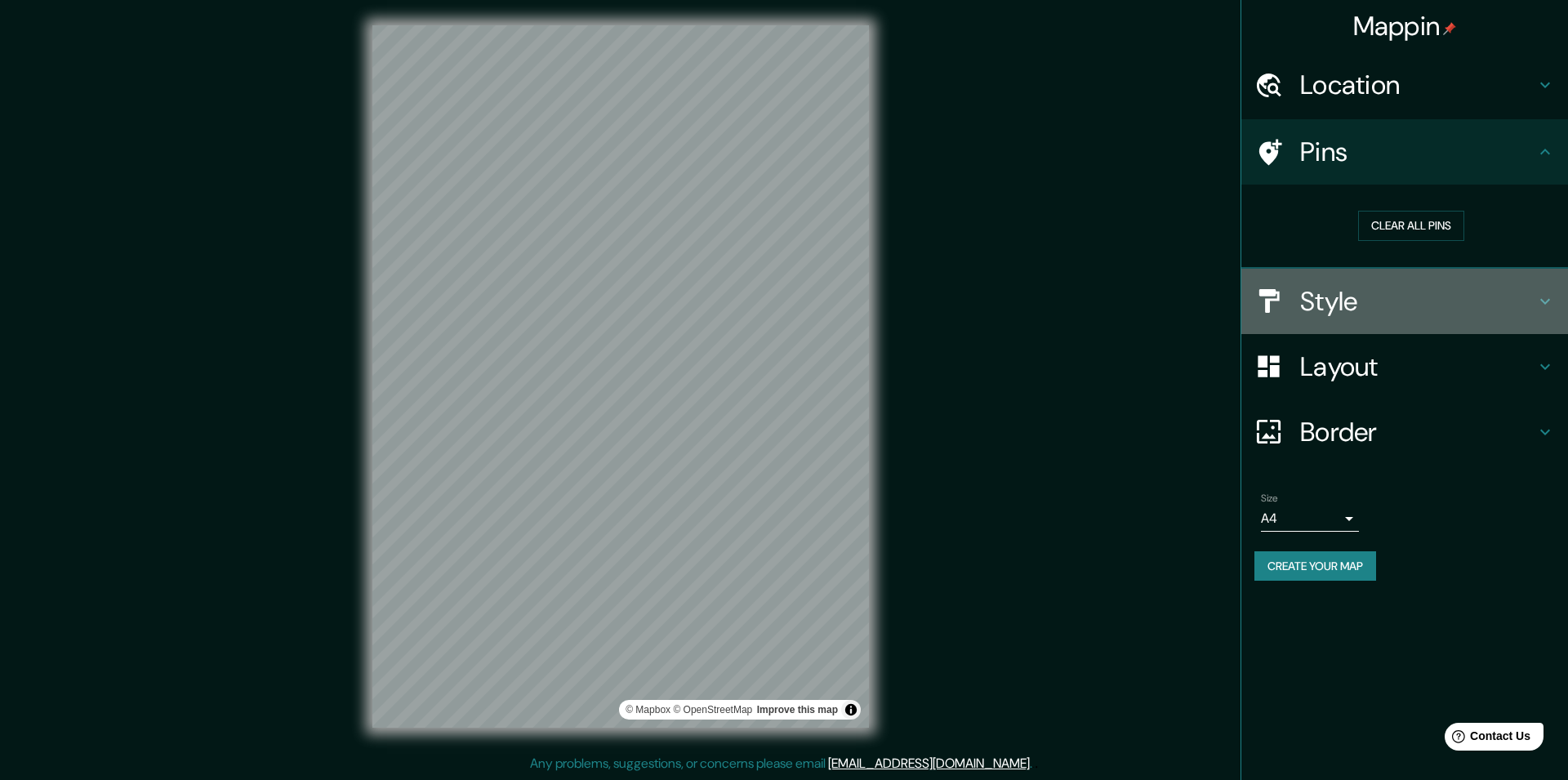
drag, startPoint x: 1288, startPoint y: 293, endPoint x: 1199, endPoint y: 298, distance: 89.1
click at [1288, 294] on div at bounding box center [1276, 300] width 45 height 28
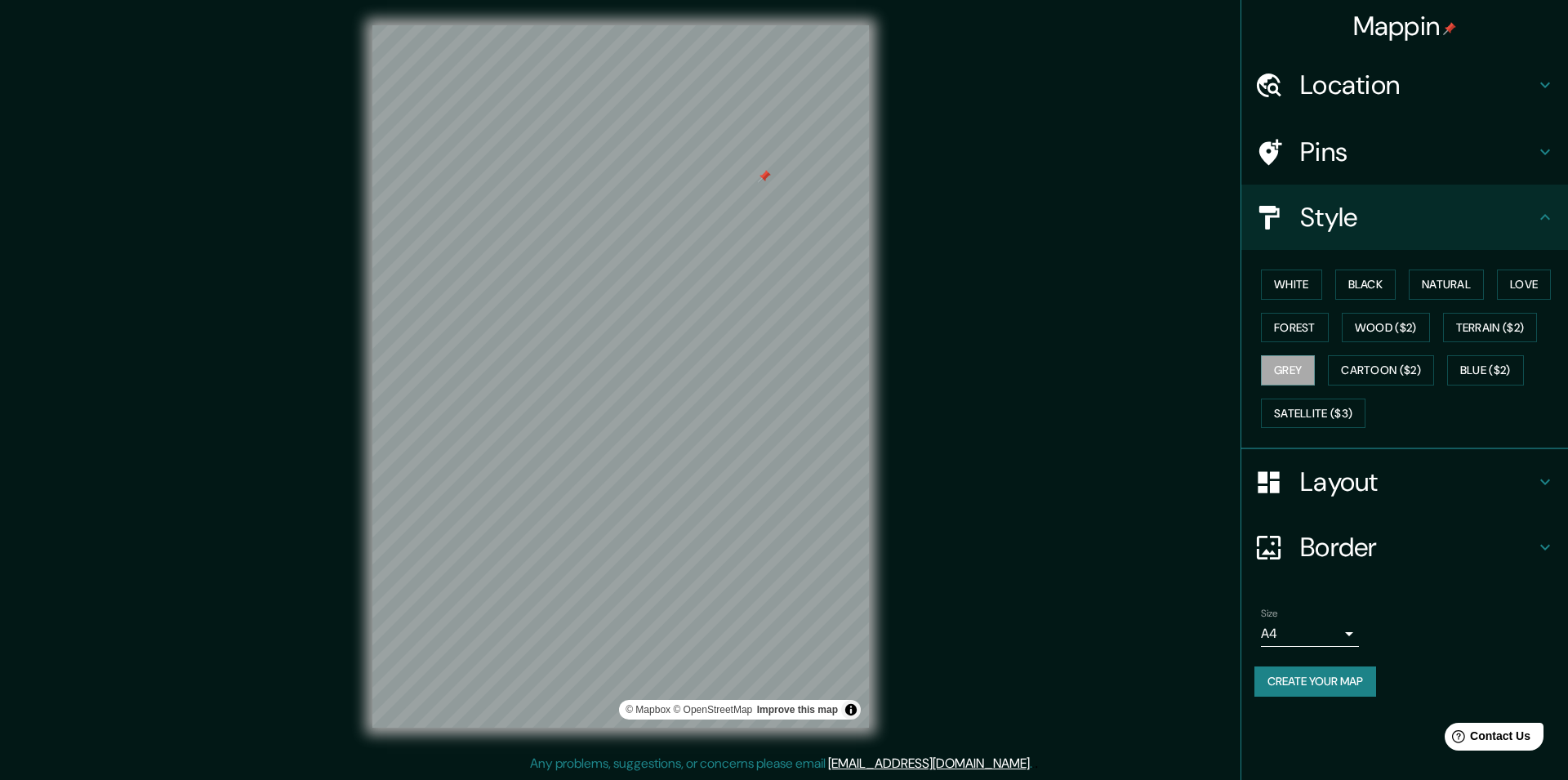
click at [759, 180] on div at bounding box center [764, 176] width 13 height 13
click at [1320, 677] on button "Create your map" at bounding box center [1315, 681] width 121 height 30
click at [1432, 476] on h4 "Layout" at bounding box center [1417, 482] width 235 height 32
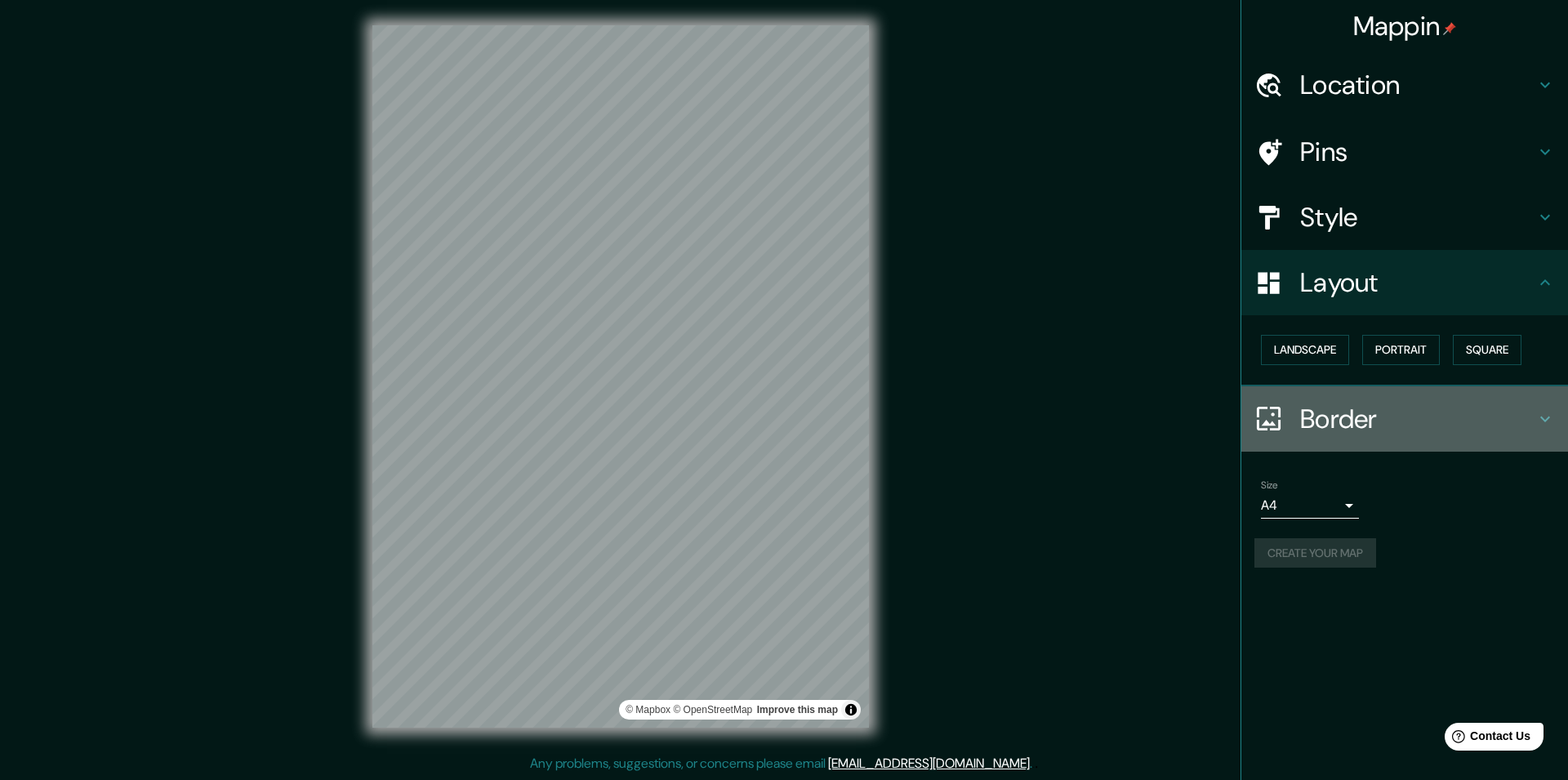
click at [1346, 422] on h4 "Border" at bounding box center [1417, 419] width 235 height 32
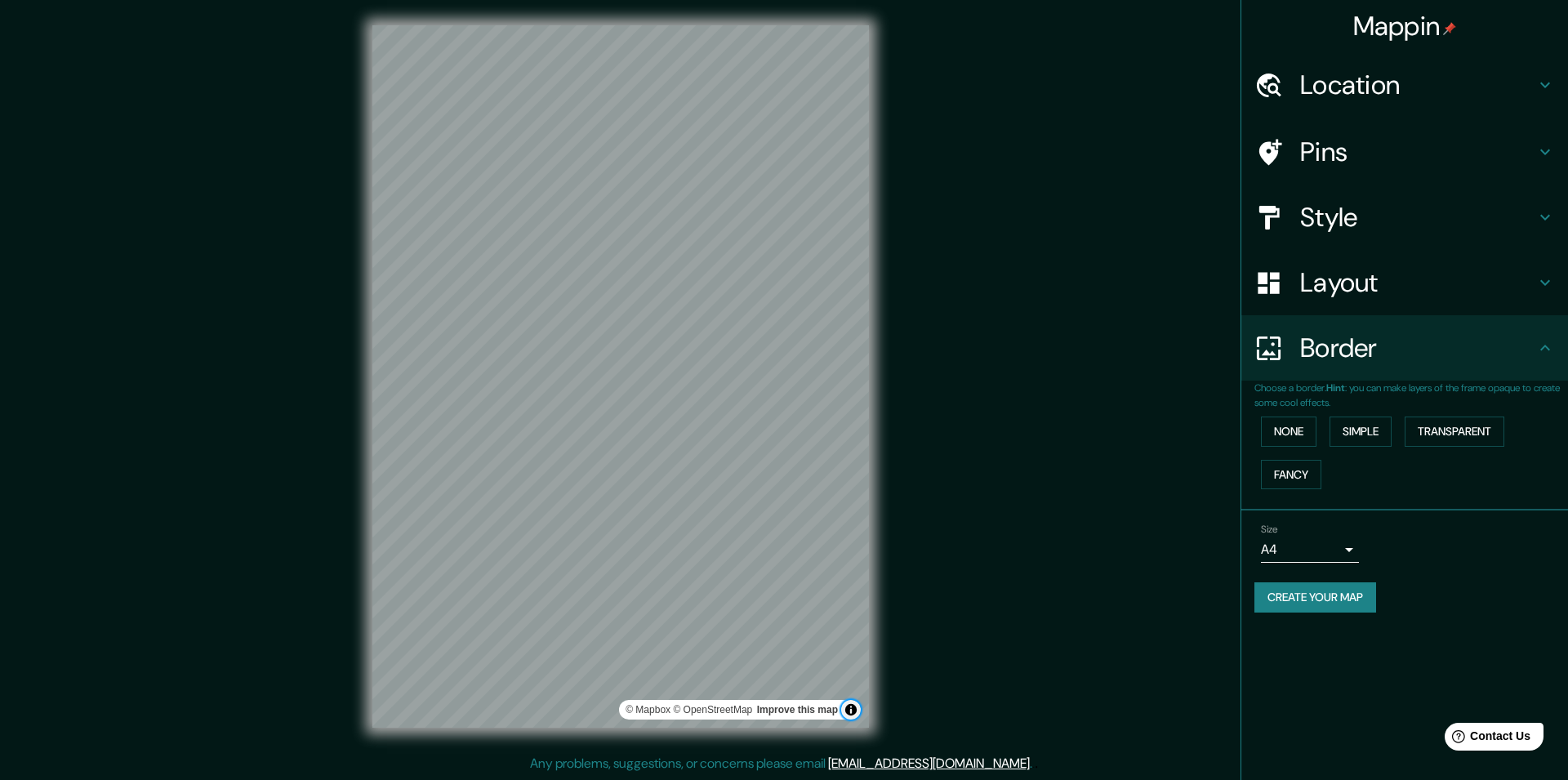
click at [855, 716] on button "Toggle attribution" at bounding box center [850, 709] width 20 height 20
